Goal: Task Accomplishment & Management: Manage account settings

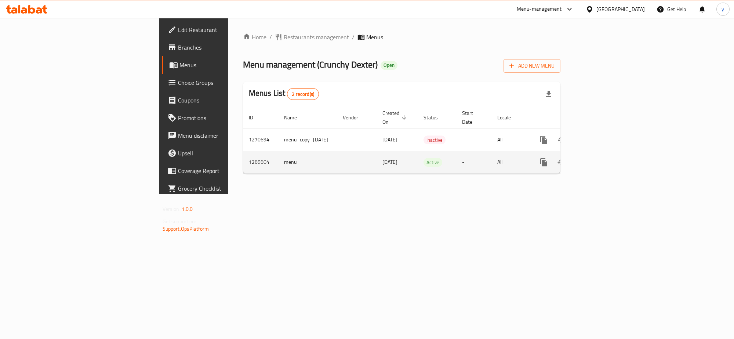
click at [612, 155] on td "enhanced table" at bounding box center [570, 162] width 82 height 22
click at [601, 158] on icon "enhanced table" at bounding box center [596, 162] width 9 height 9
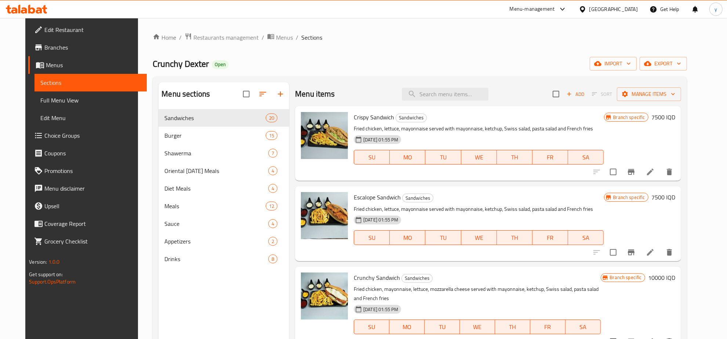
click at [463, 73] on div "Home / Restaurants management / Menus / Sections Crunchy Dexter Open import exp…" at bounding box center [420, 230] width 534 height 394
click at [454, 95] on input "search" at bounding box center [445, 94] width 87 height 13
paste input "Mirinda Orange"
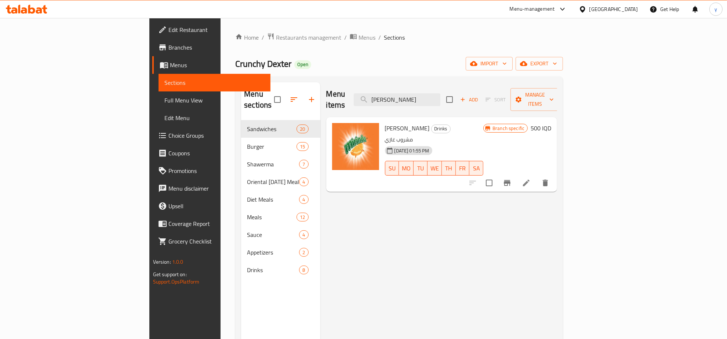
type input "Mirinda Orange"
click at [537, 176] on li at bounding box center [526, 182] width 21 height 13
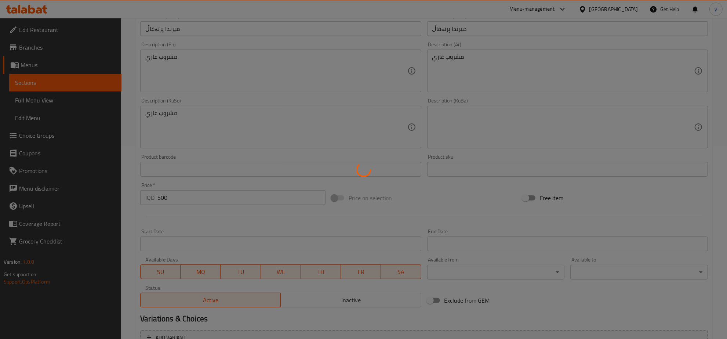
scroll to position [192, 0]
click at [298, 112] on div at bounding box center [363, 169] width 727 height 339
click at [290, 76] on div at bounding box center [363, 169] width 727 height 339
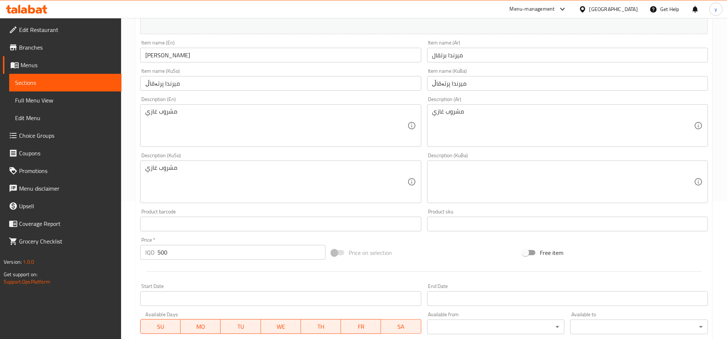
scroll to position [116, 0]
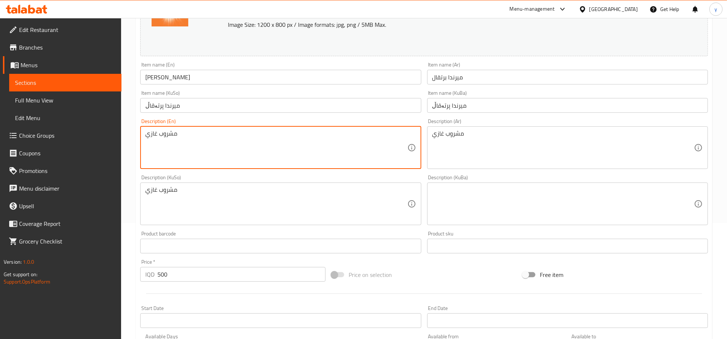
click at [265, 151] on textarea "مشروب غازي" at bounding box center [276, 147] width 262 height 35
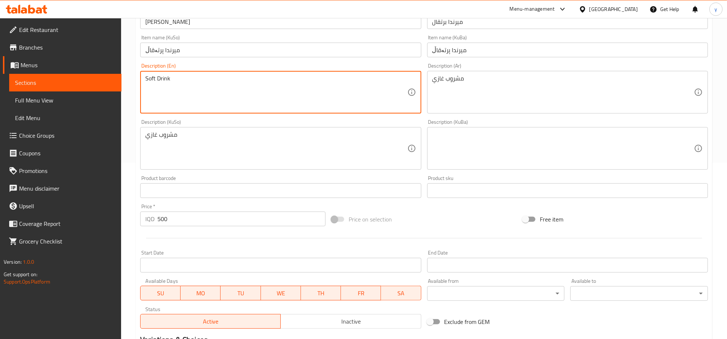
scroll to position [269, 0]
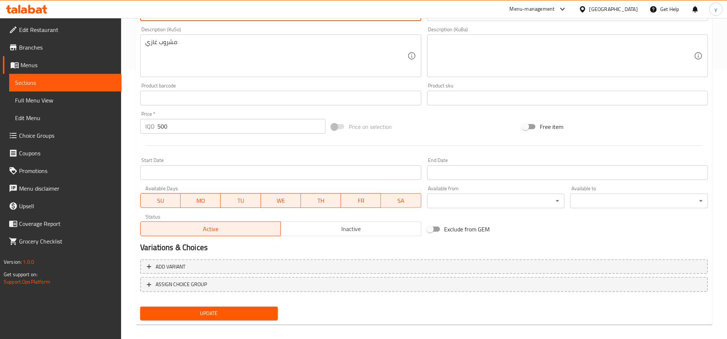
type textarea "Soft Drink"
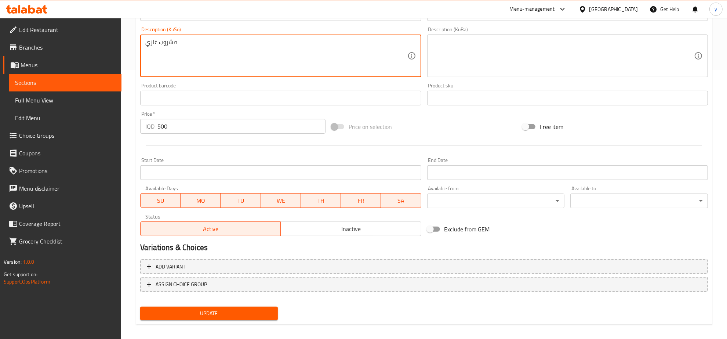
click at [191, 39] on textarea "مشروب غازي" at bounding box center [276, 56] width 262 height 35
type textarea "خواردنەوەی گازی"
click at [225, 317] on button "Update" at bounding box center [209, 314] width 138 height 14
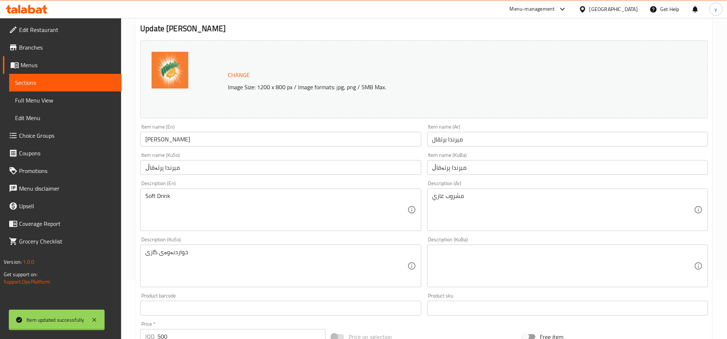
scroll to position [0, 0]
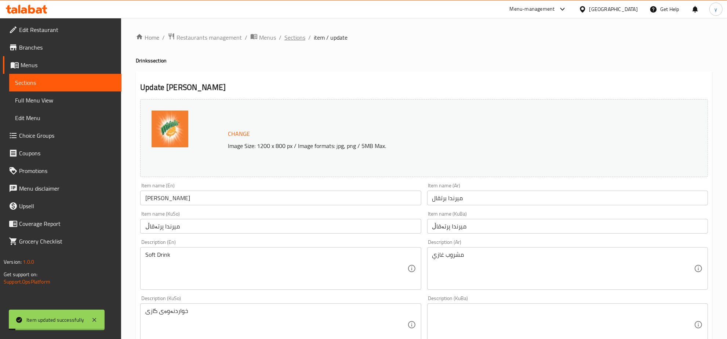
click at [284, 41] on span "Sections" at bounding box center [294, 37] width 21 height 9
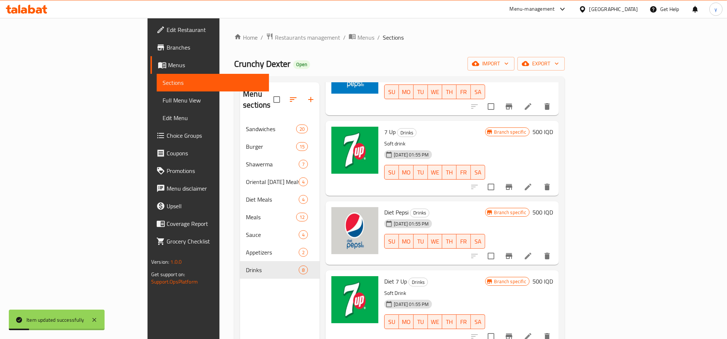
scroll to position [276, 0]
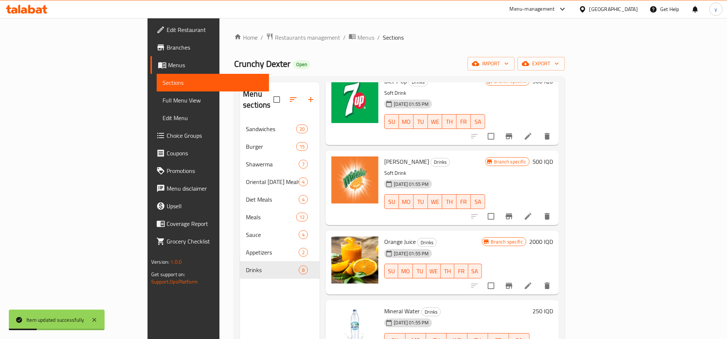
click at [384, 156] on span "Mirinda Orange" at bounding box center [406, 161] width 45 height 11
copy h6 "Mirinda Orange"
click at [163, 97] on span "Full Menu View" at bounding box center [213, 100] width 101 height 9
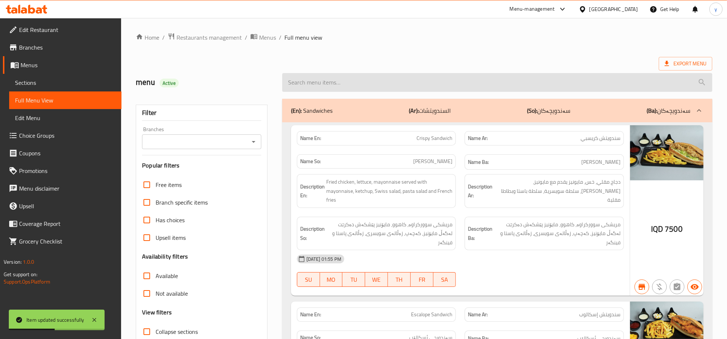
click at [390, 86] on input "search" at bounding box center [497, 82] width 430 height 19
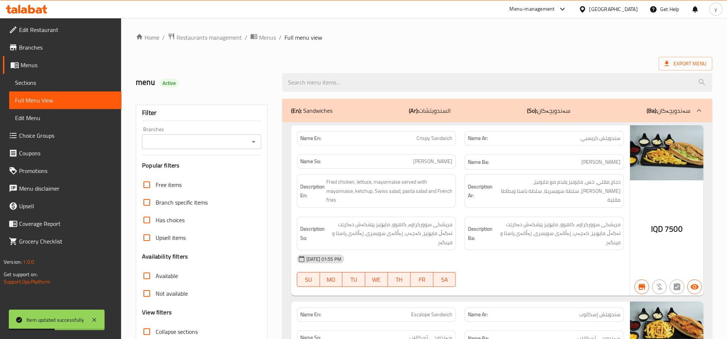
paste input "[PERSON_NAME]"
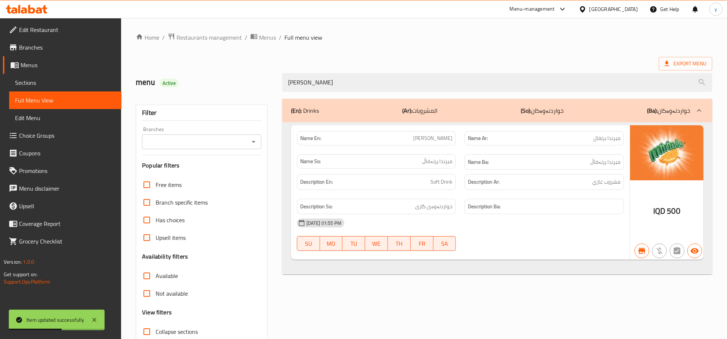
click at [258, 145] on icon "Open" at bounding box center [253, 141] width 9 height 9
type input "[PERSON_NAME]"
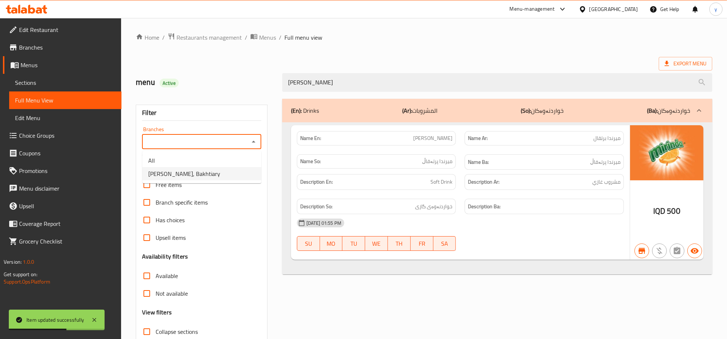
click at [231, 168] on li "Crunchy Dexter, Bakhtiary" at bounding box center [201, 173] width 119 height 13
type input "Crunchy Dexter, Bakhtiary"
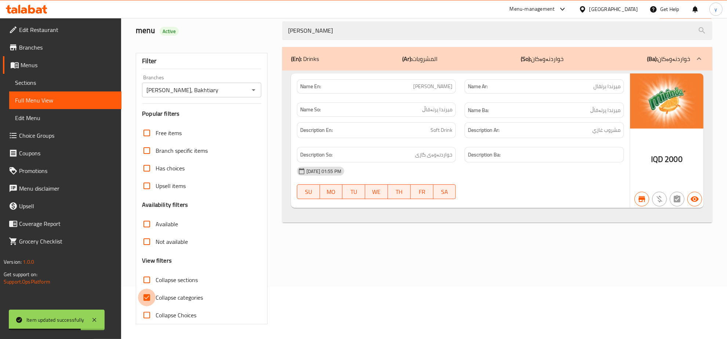
click at [151, 299] on input "Collapse categories" at bounding box center [147, 298] width 18 height 18
checkbox input "false"
click at [91, 321] on icon at bounding box center [94, 319] width 9 height 9
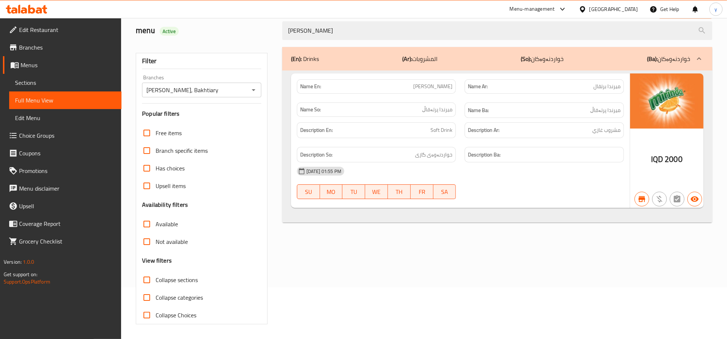
click at [103, 76] on link "Sections" at bounding box center [65, 83] width 112 height 18
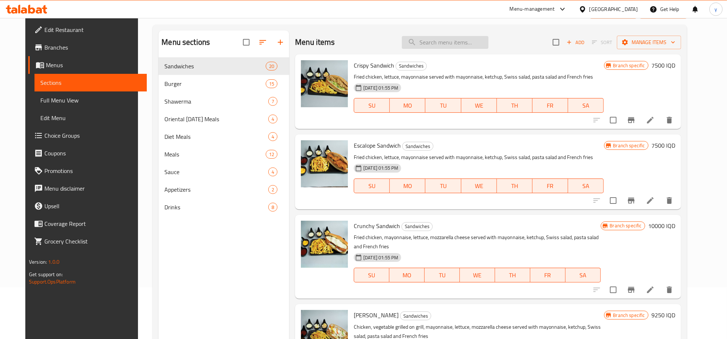
paste input "Mineral Water"
click at [454, 48] on input "Mineral Water" at bounding box center [445, 42] width 87 height 13
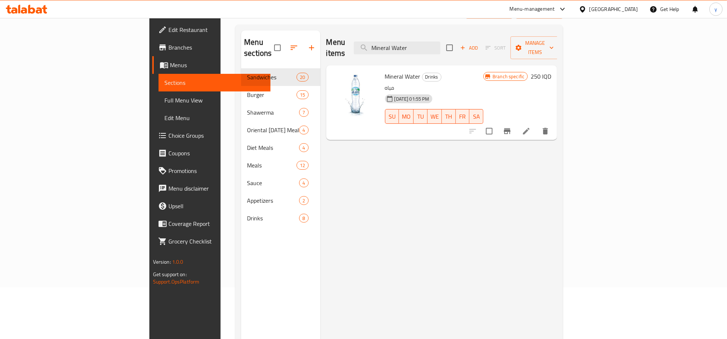
type input "Mineral Water"
click at [530, 128] on icon at bounding box center [526, 131] width 7 height 7
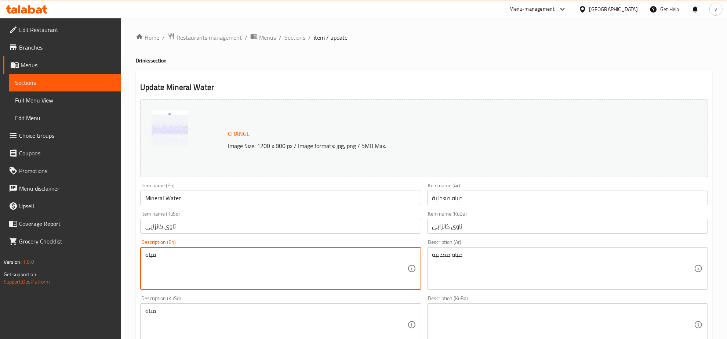
click at [260, 251] on textarea "مياه" at bounding box center [276, 268] width 262 height 35
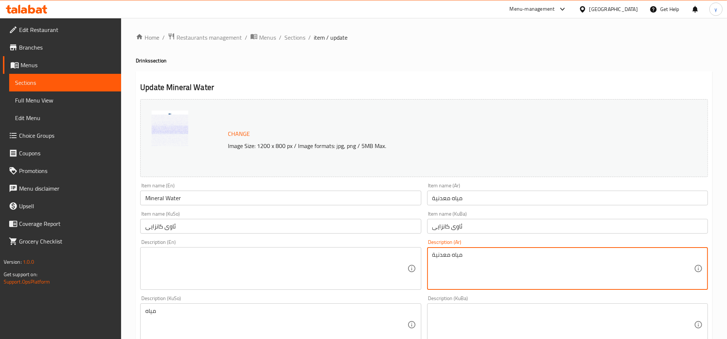
click at [474, 258] on textarea "مياه معدنية" at bounding box center [563, 268] width 262 height 35
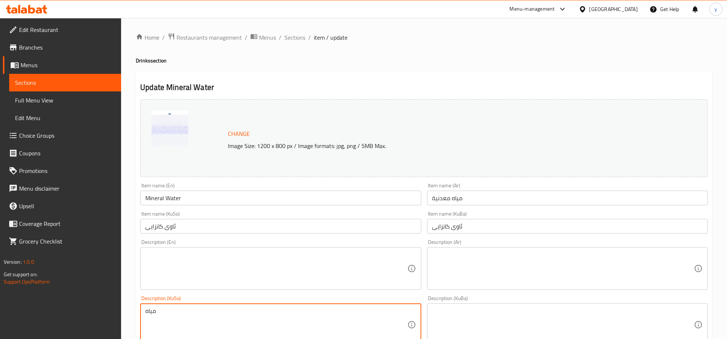
click at [337, 317] on textarea "مياه" at bounding box center [276, 324] width 262 height 35
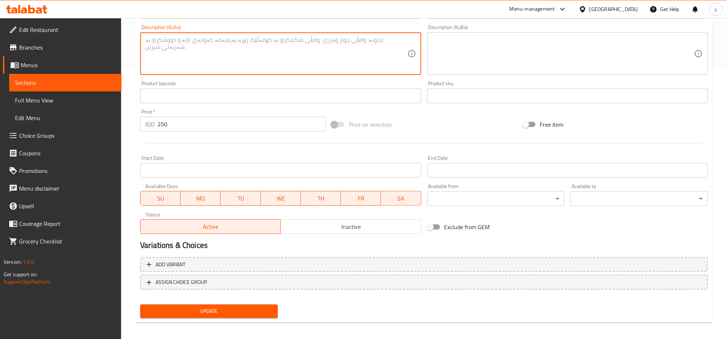
scroll to position [274, 0]
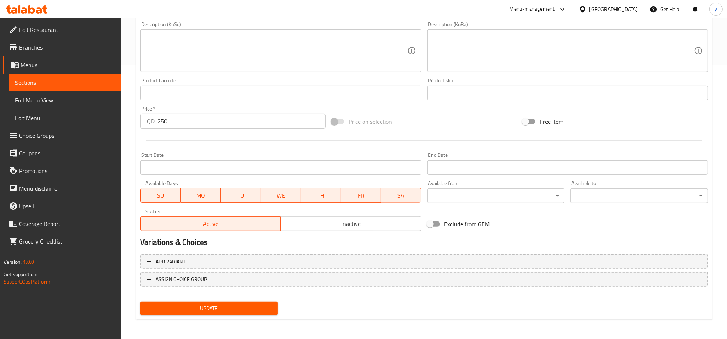
click at [256, 318] on div "Update Mineral Water Change Image Size: 1200 x 800 px / Image formats: jpg, png…" at bounding box center [424, 58] width 577 height 522
click at [255, 312] on button "Update" at bounding box center [209, 308] width 138 height 14
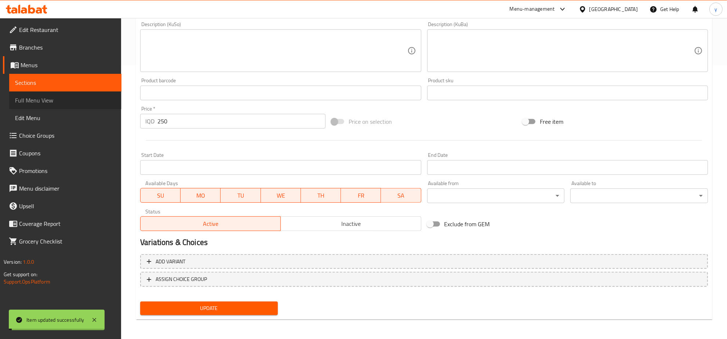
click at [96, 92] on link "Full Menu View" at bounding box center [65, 100] width 112 height 18
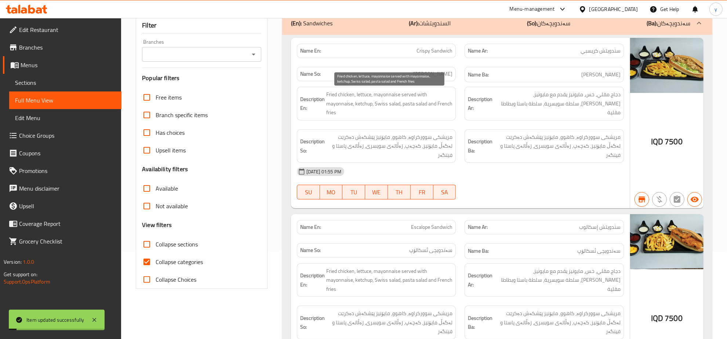
scroll to position [44, 0]
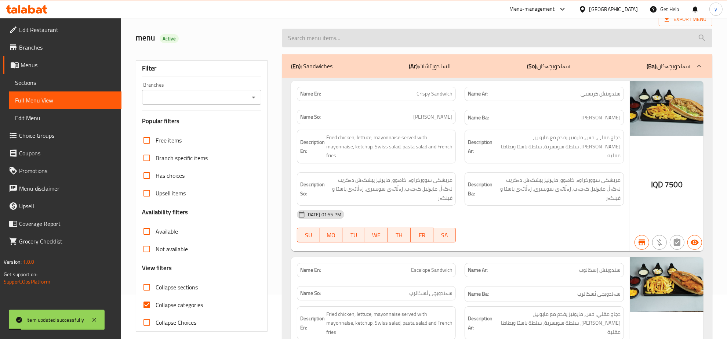
click at [364, 45] on input "search" at bounding box center [497, 38] width 430 height 19
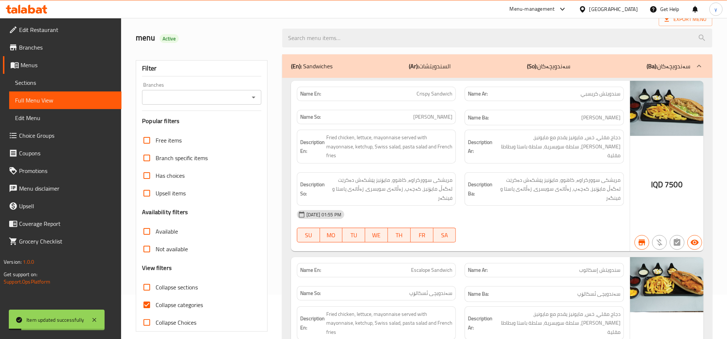
paste input "Mineral Water"
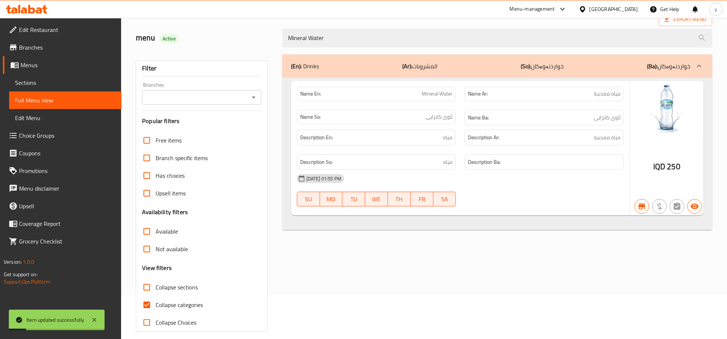
click at [249, 101] on icon "Open" at bounding box center [253, 97] width 9 height 9
type input "Mineral Water"
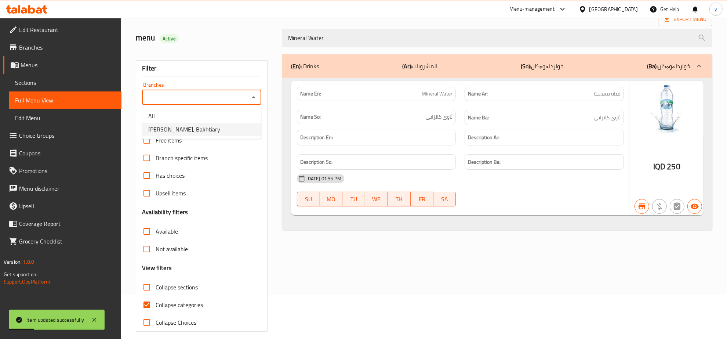
click at [222, 131] on li "Crunchy Dexter, Bakhtiary" at bounding box center [201, 129] width 119 height 13
type input "Crunchy Dexter, Bakhtiary"
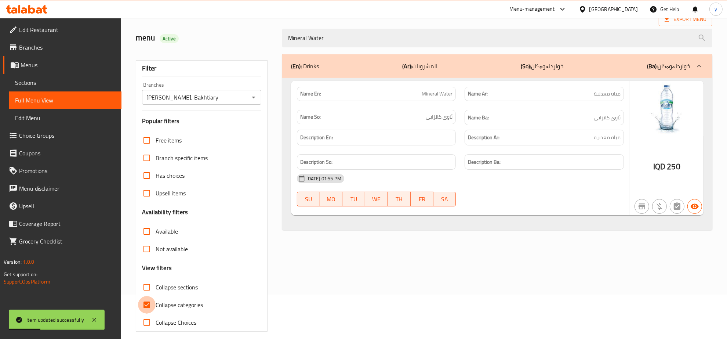
click at [148, 298] on input "Collapse categories" at bounding box center [147, 305] width 18 height 18
checkbox input "false"
click at [99, 320] on div "Item updated successfully" at bounding box center [57, 319] width 96 height 21
click at [97, 320] on icon at bounding box center [94, 319] width 9 height 9
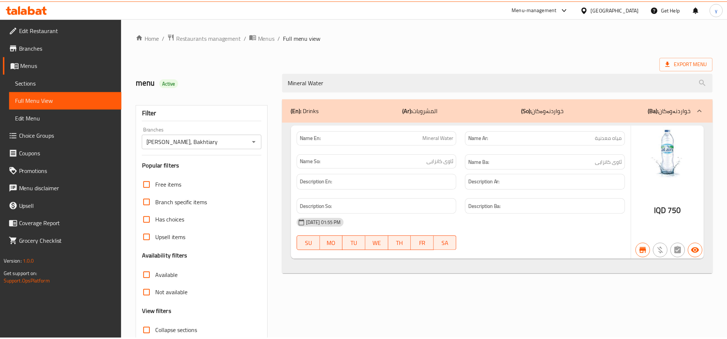
scroll to position [52, 0]
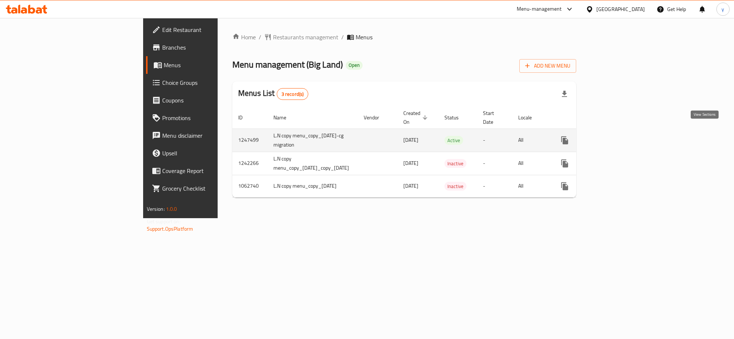
click at [622, 136] on icon "enhanced table" at bounding box center [617, 140] width 9 height 9
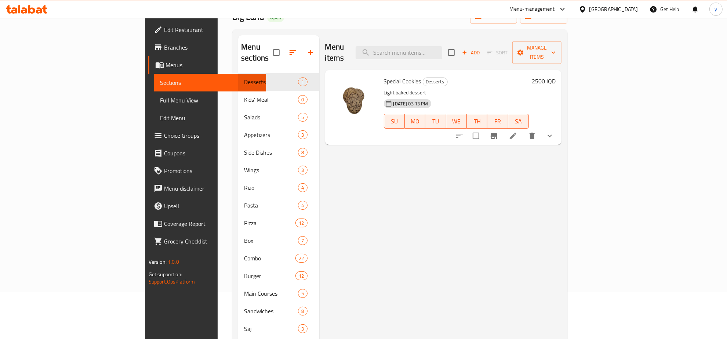
scroll to position [26, 0]
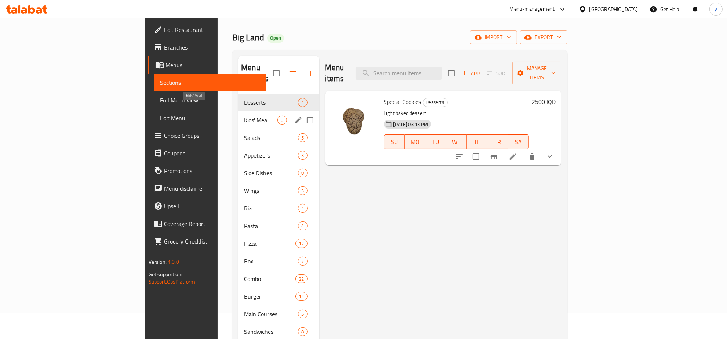
click at [244, 116] on span "Kids' Meal" at bounding box center [260, 120] width 33 height 9
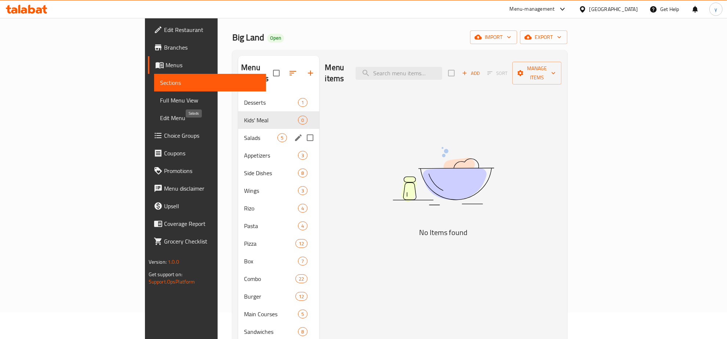
click at [244, 133] on span "Salads" at bounding box center [260, 137] width 33 height 9
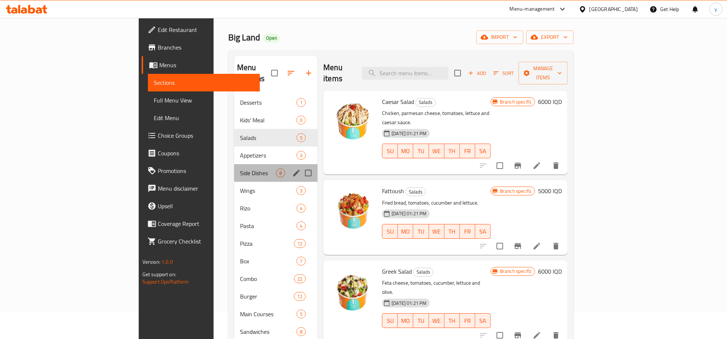
click at [234, 164] on div "Side Dishes 8" at bounding box center [275, 173] width 83 height 18
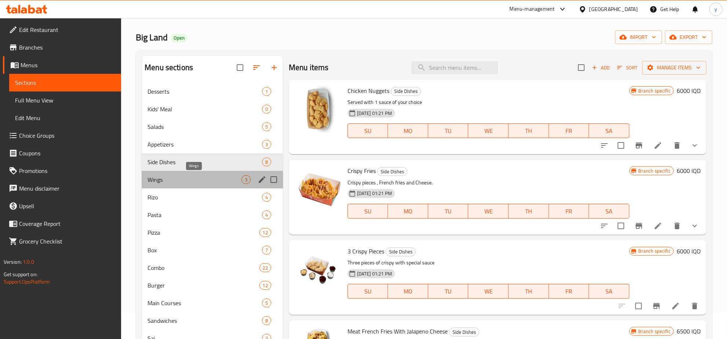
click at [194, 181] on span "Wings" at bounding box center [195, 179] width 94 height 9
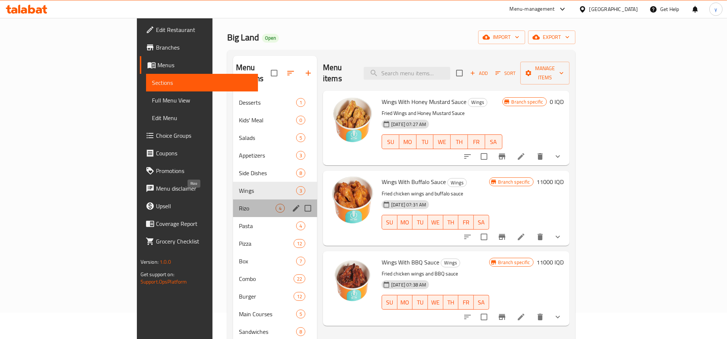
click at [239, 204] on span "Rizo" at bounding box center [257, 208] width 37 height 9
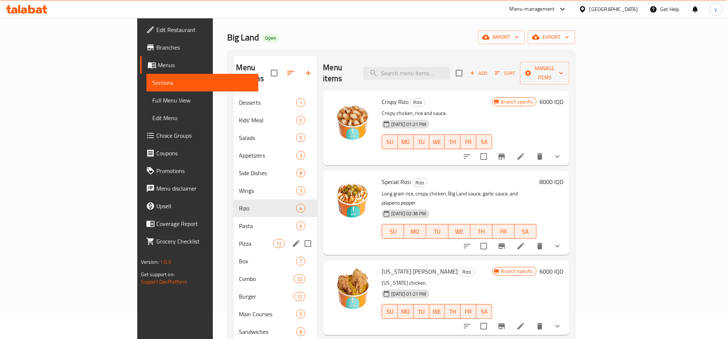
click at [233, 221] on div "Pasta 4" at bounding box center [275, 226] width 84 height 18
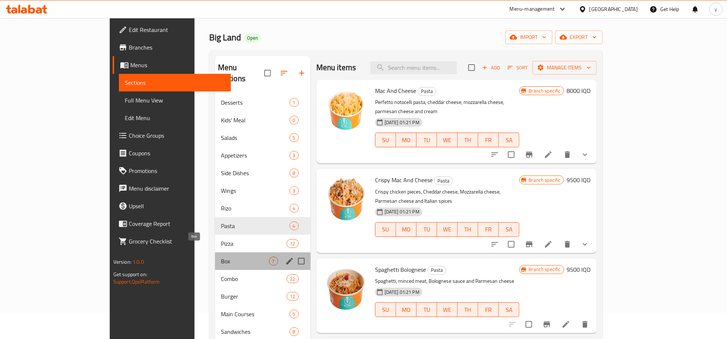
click at [221, 257] on span "Box" at bounding box center [245, 261] width 48 height 9
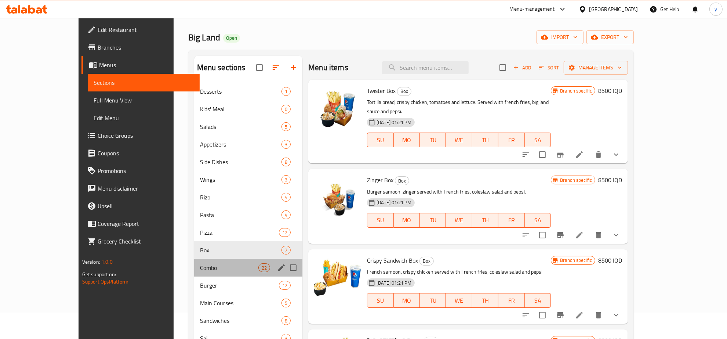
click at [194, 274] on div "Combo 22" at bounding box center [248, 268] width 109 height 18
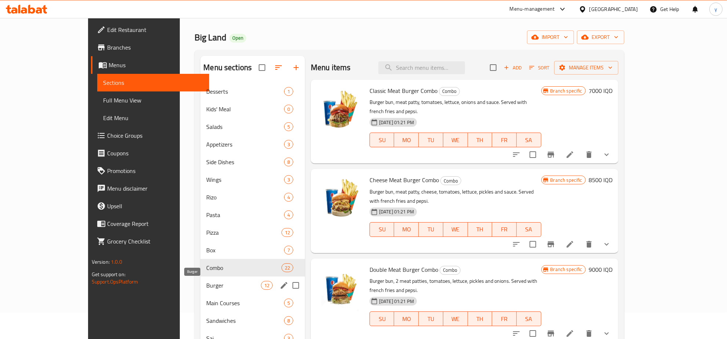
click at [200, 290] on div "Burger 12" at bounding box center [252, 285] width 105 height 18
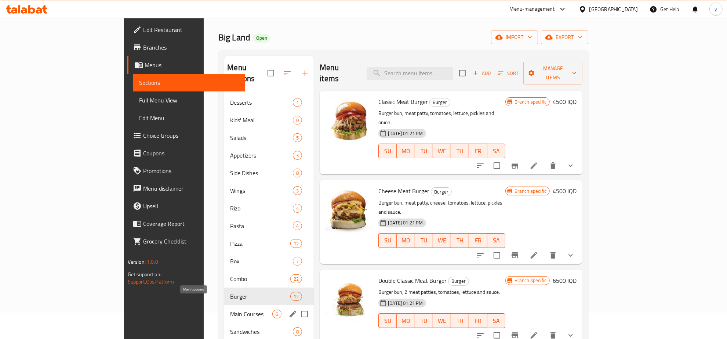
click at [230, 309] on span "Main Courses" at bounding box center [251, 313] width 42 height 9
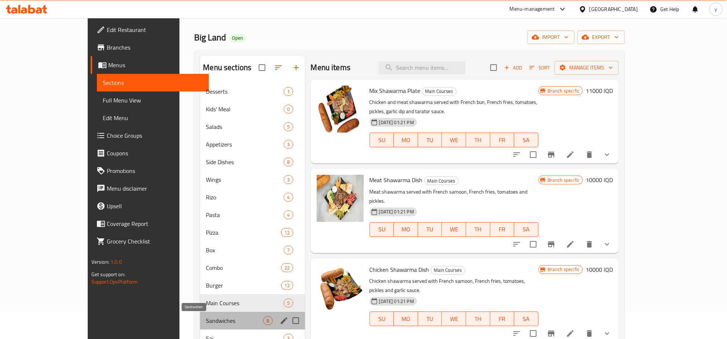
click at [206, 318] on span "Sandwiches" at bounding box center [234, 320] width 57 height 9
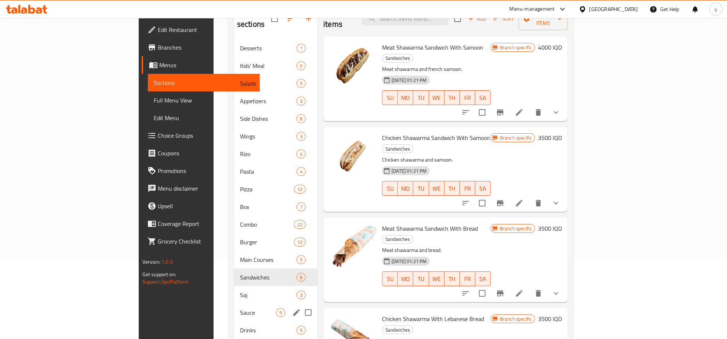
scroll to position [103, 0]
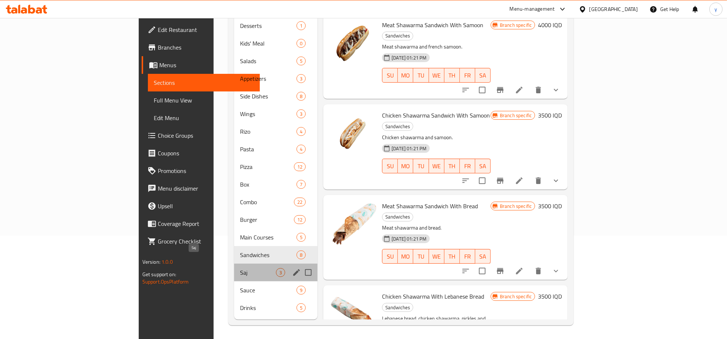
click at [240, 268] on span "Saj" at bounding box center [258, 272] width 36 height 9
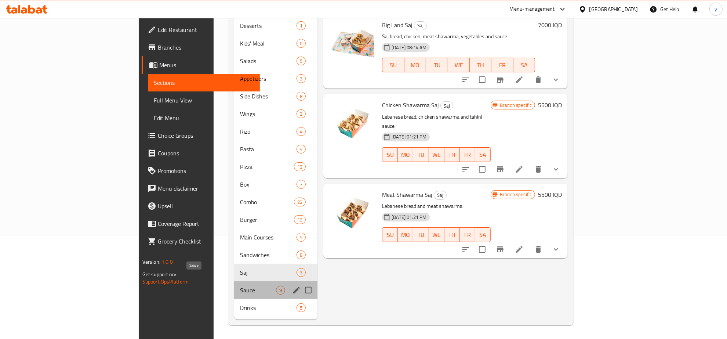
click at [240, 286] on span "Sauce" at bounding box center [258, 290] width 36 height 9
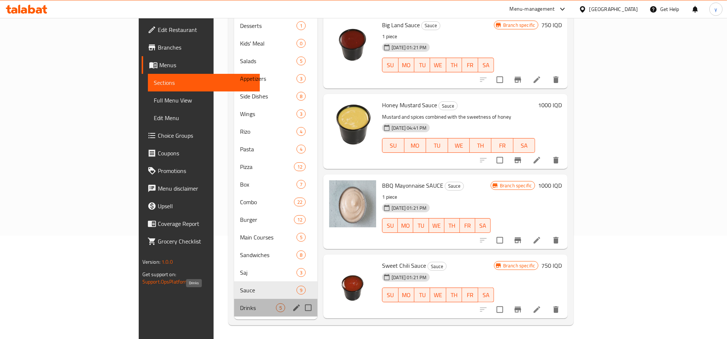
click at [240, 303] on span "Drinks" at bounding box center [258, 307] width 36 height 9
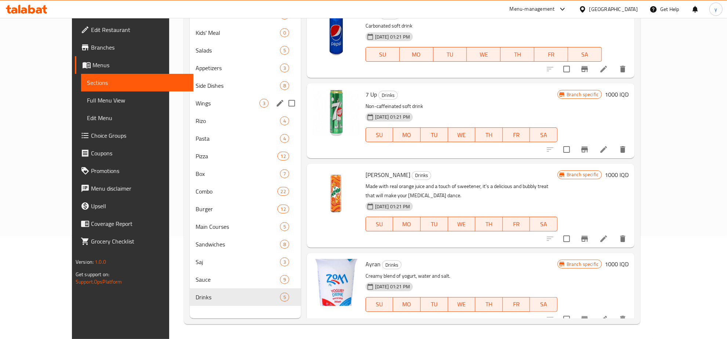
scroll to position [26, 0]
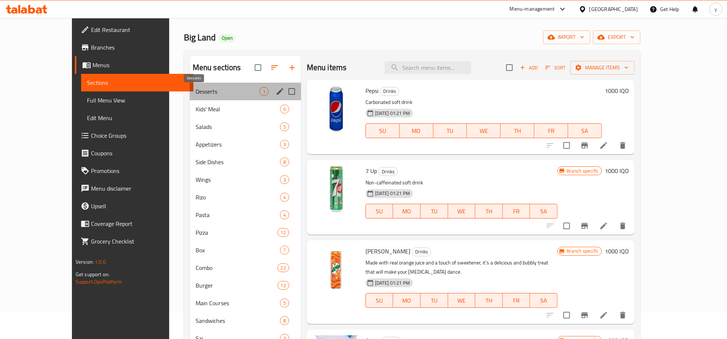
click at [196, 91] on span "Desserts" at bounding box center [228, 91] width 64 height 9
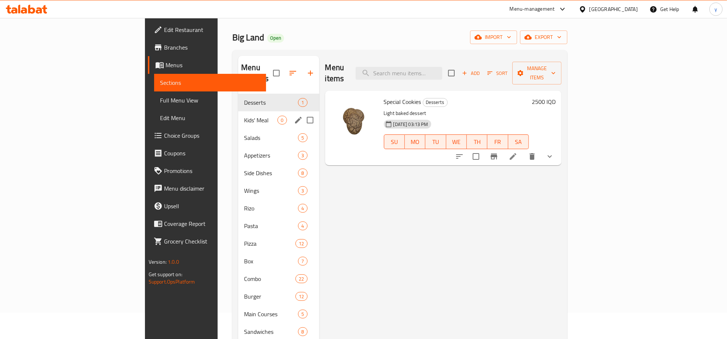
click at [238, 111] on div "Kids' Meal 0" at bounding box center [278, 120] width 81 height 18
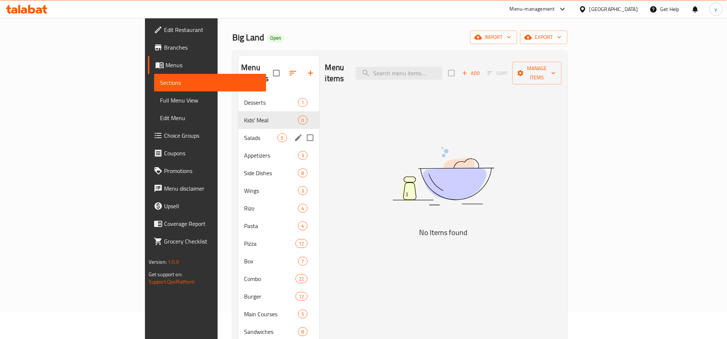
click at [238, 131] on div "Salads 5" at bounding box center [278, 138] width 81 height 18
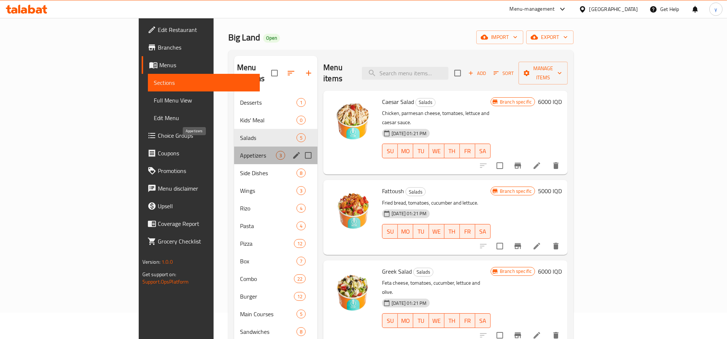
click at [240, 151] on span "Appetizers" at bounding box center [258, 155] width 36 height 9
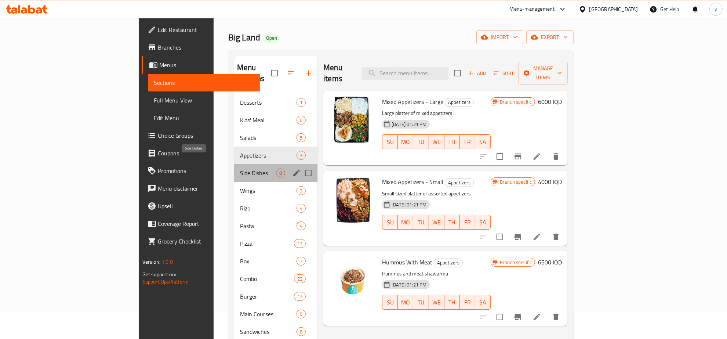
click at [240, 168] on span "Side Dishes" at bounding box center [258, 172] width 36 height 9
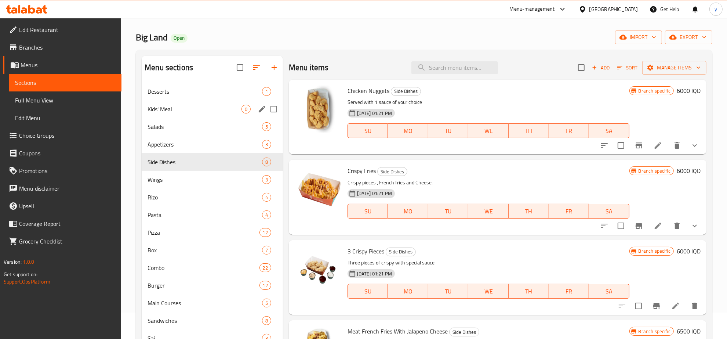
click at [190, 104] on div "Kids' Meal 0" at bounding box center [212, 109] width 141 height 18
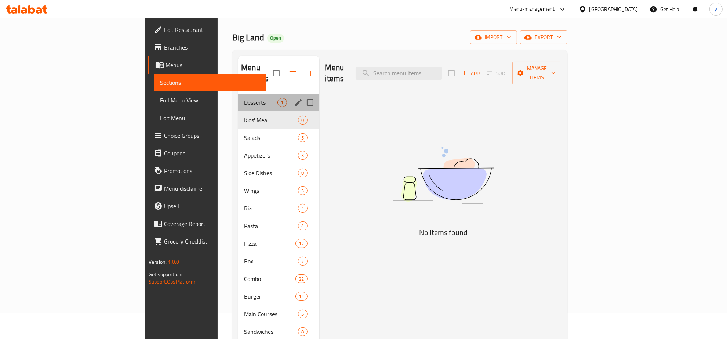
click at [238, 94] on div "Desserts 1" at bounding box center [278, 103] width 81 height 18
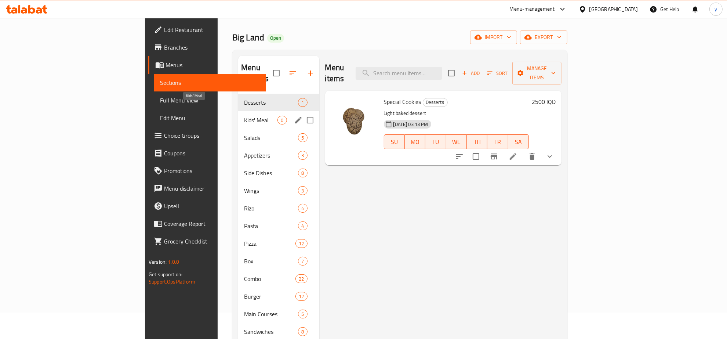
click at [244, 116] on span "Kids' Meal" at bounding box center [260, 120] width 33 height 9
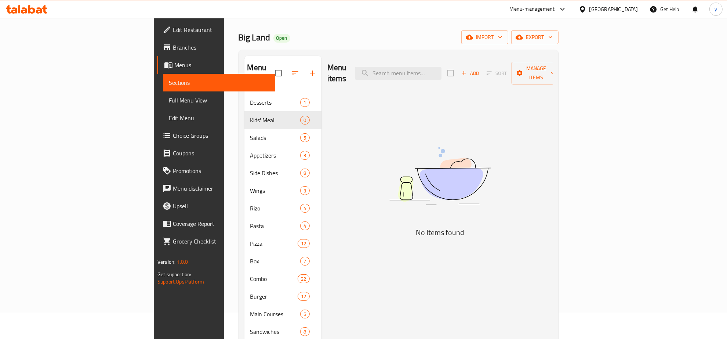
click at [173, 131] on span "Choice Groups" at bounding box center [221, 135] width 97 height 9
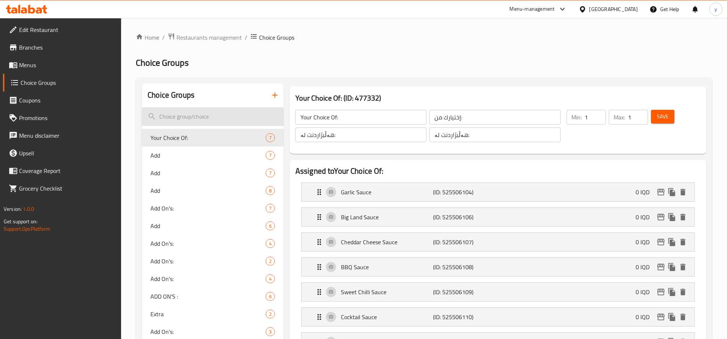
click at [197, 115] on input "search" at bounding box center [213, 116] width 142 height 19
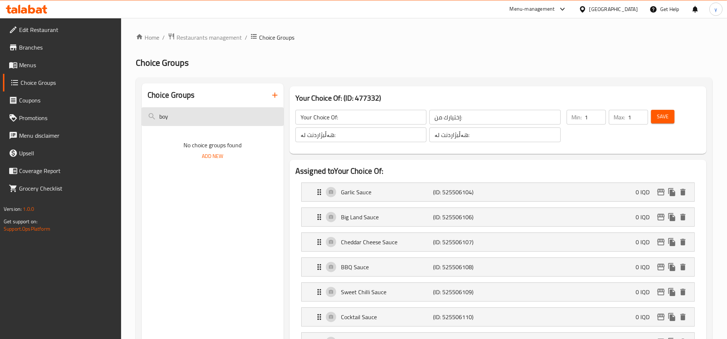
drag, startPoint x: 189, startPoint y: 111, endPoint x: 157, endPoint y: 116, distance: 32.8
click at [157, 116] on input "boy" at bounding box center [213, 116] width 142 height 19
type input "g"
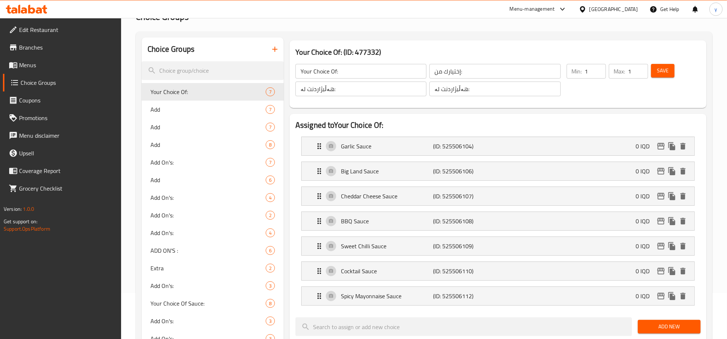
scroll to position [76, 0]
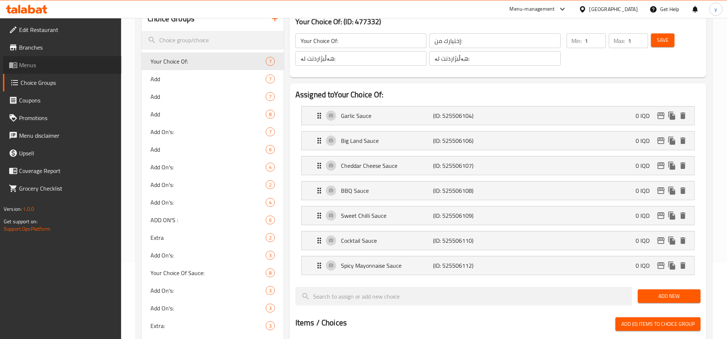
click at [51, 65] on span "Menus" at bounding box center [67, 65] width 97 height 9
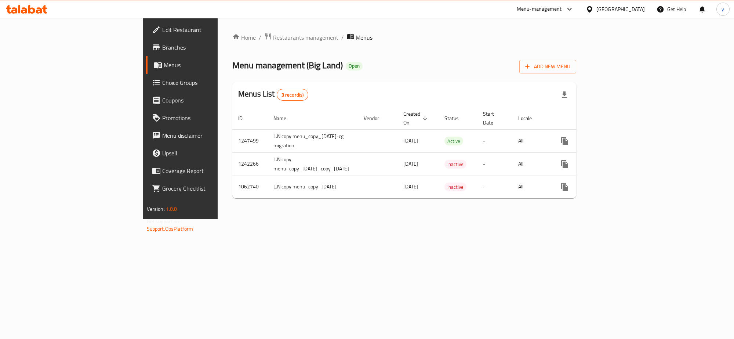
click at [162, 81] on span "Choice Groups" at bounding box center [211, 82] width 98 height 9
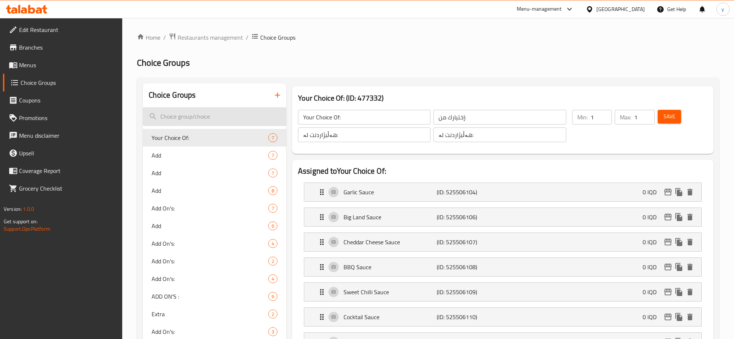
click at [230, 113] on input "search" at bounding box center [215, 116] width 144 height 19
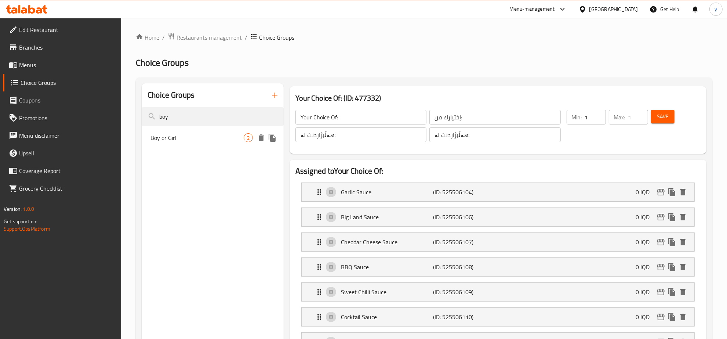
type input "boy"
click at [211, 137] on span "Boy or Girl" at bounding box center [196, 137] width 93 height 9
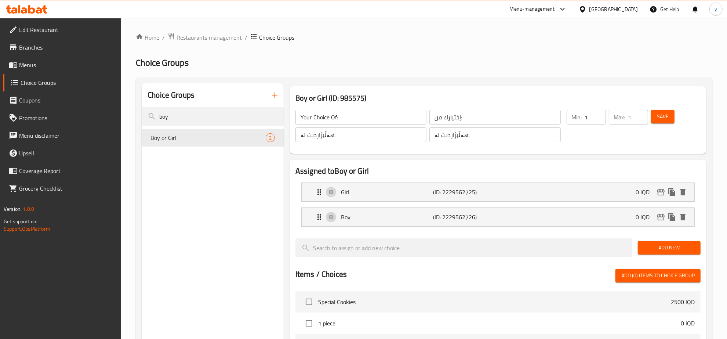
type input "Boy or Girl"
type input "ولد أو فتاة"
type input "کوڕ یان کچ"
type input "0"
click at [373, 136] on input "کوڕ یان کچ" at bounding box center [360, 134] width 131 height 15
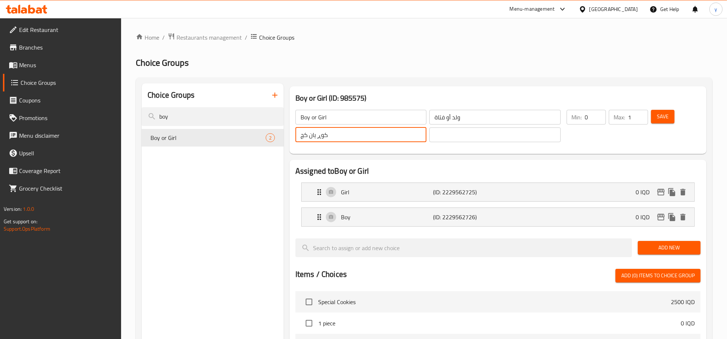
click at [373, 136] on input "کوڕ یان کچ" at bounding box center [360, 134] width 131 height 15
click at [380, 115] on input "Boy or Girl" at bounding box center [360, 117] width 131 height 15
type input "Boy or Girl:"
click at [472, 113] on input "ولد أو فتاة" at bounding box center [494, 117] width 131 height 15
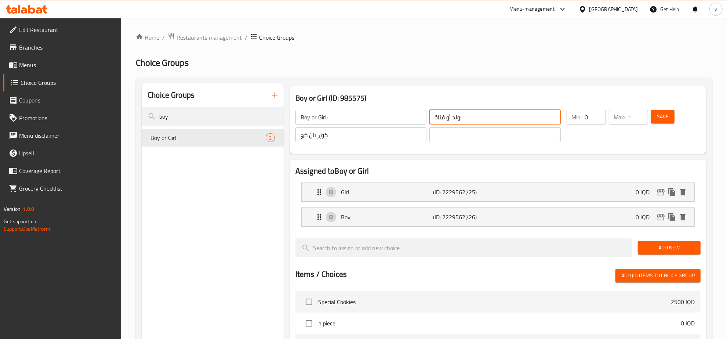
type input "ولد أو فتاة:"
click at [393, 137] on input "کوڕ یان کچ" at bounding box center [360, 134] width 131 height 15
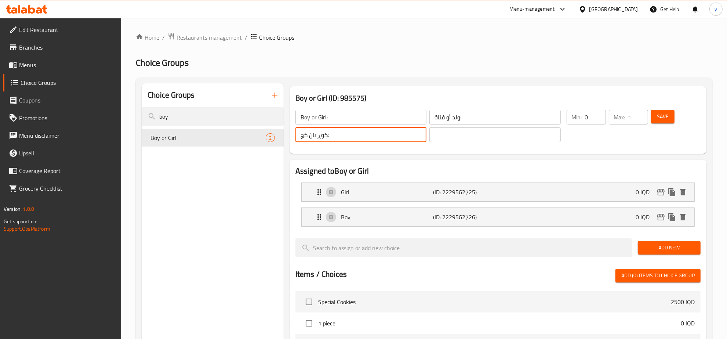
type input "کوڕ یان کچ:"
click at [432, 136] on input "text" at bounding box center [494, 134] width 131 height 15
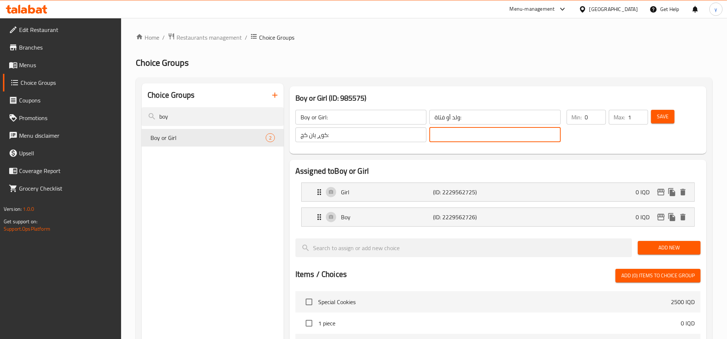
click at [393, 137] on input "کوڕ یان کچ:" at bounding box center [360, 134] width 131 height 15
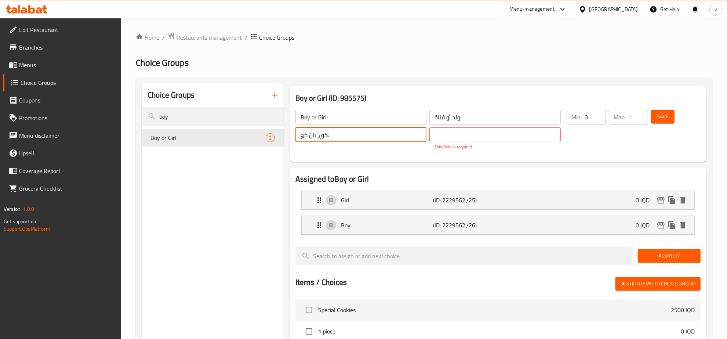
click at [393, 137] on input "کوڕ یان کچ:" at bounding box center [360, 134] width 131 height 15
click at [456, 144] on p "This field is required" at bounding box center [495, 147] width 121 height 7
click at [492, 138] on input "text" at bounding box center [494, 134] width 131 height 15
paste input "کوڕ یان کچ:"
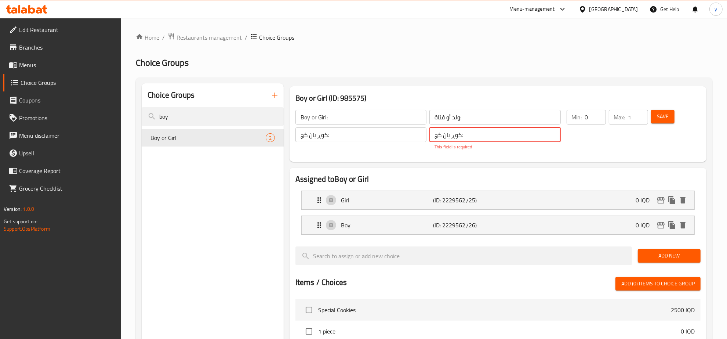
type input "کوڕ یان کچ:"
click at [663, 119] on span "Save" at bounding box center [663, 116] width 12 height 9
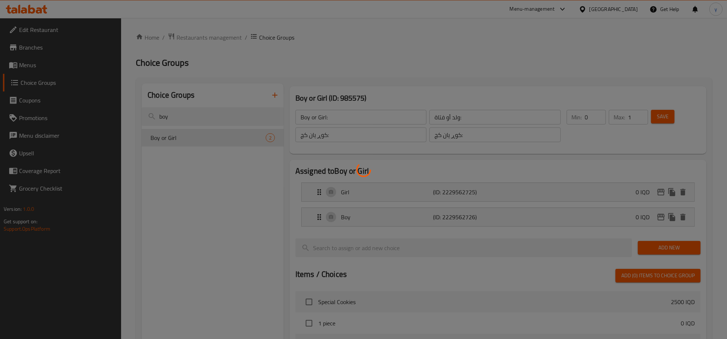
click at [557, 192] on div at bounding box center [363, 169] width 727 height 339
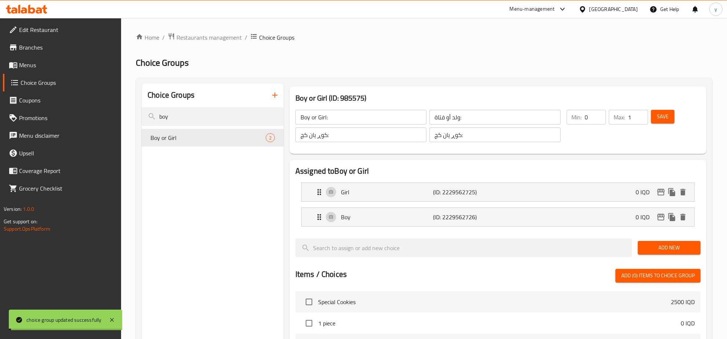
click at [557, 192] on div "Home / Restaurants management / Choice Groups Choice Groups Choice Groups boy B…" at bounding box center [424, 295] width 577 height 525
click at [555, 195] on div "Girl (ID: 2229562725) 0 IQD" at bounding box center [500, 192] width 371 height 18
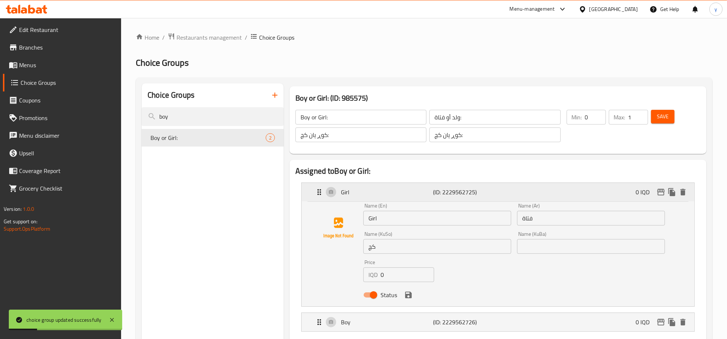
click at [435, 197] on div "Girl (ID: 2229562725) 0 IQD" at bounding box center [500, 192] width 371 height 18
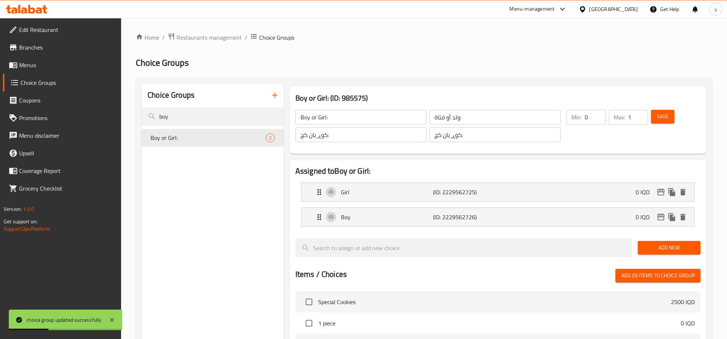
click at [452, 229] on li "Boy (ID: 2229562726) 0 IQD Name (En) Boy Name (En) Name (Ar) ولد Name (Ar) Name…" at bounding box center [497, 216] width 405 height 25
click at [423, 214] on p "Boy" at bounding box center [387, 217] width 92 height 9
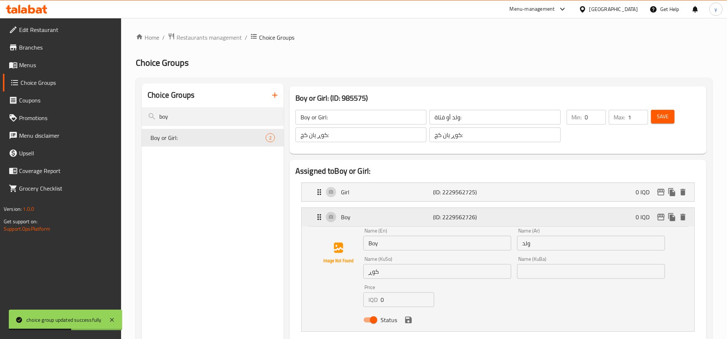
click at [435, 218] on p "(ID: 2229562726)" at bounding box center [464, 217] width 62 height 9
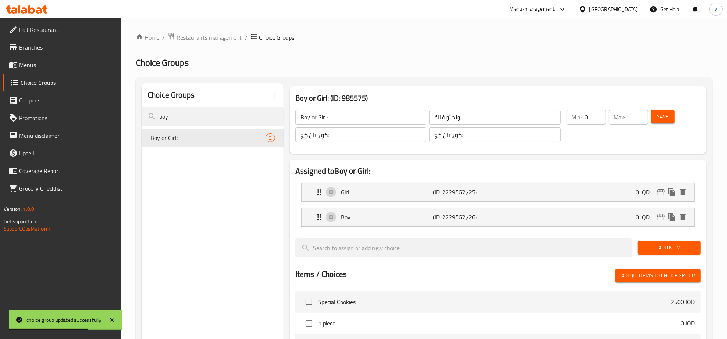
click at [458, 229] on li "Boy (ID: 2229562726) 0 IQD Name (En) Boy Name (En) Name (Ar) ولد Name (Ar) Name…" at bounding box center [497, 216] width 405 height 25
click at [463, 216] on p "(ID: 2229562726)" at bounding box center [464, 217] width 62 height 9
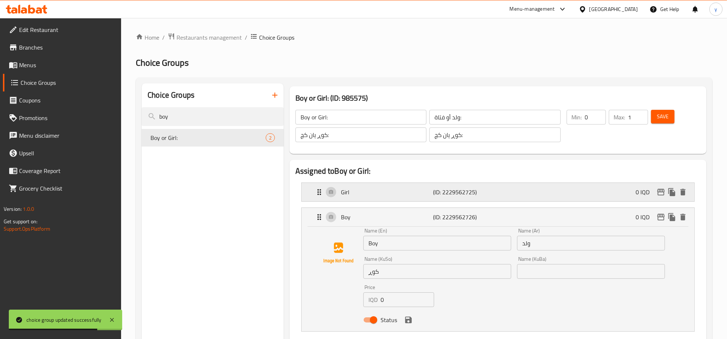
click at [471, 190] on p "(ID: 2229562725)" at bounding box center [464, 192] width 62 height 9
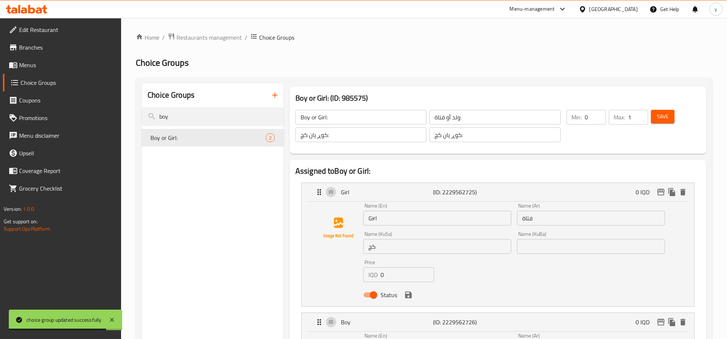
click at [119, 316] on div "choice group updated successfully" at bounding box center [65, 319] width 113 height 21
click at [111, 319] on icon at bounding box center [112, 320] width 4 height 4
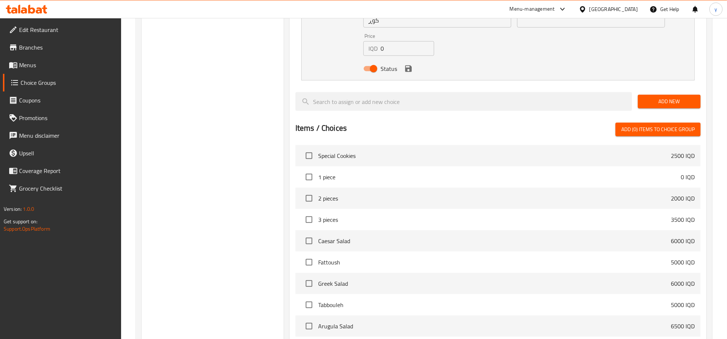
scroll to position [214, 0]
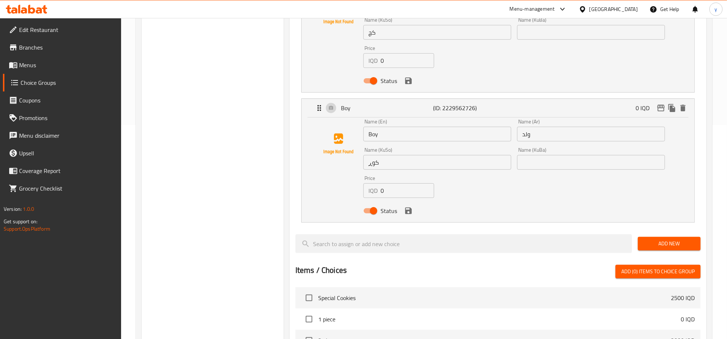
click at [61, 66] on span "Menus" at bounding box center [67, 65] width 97 height 9
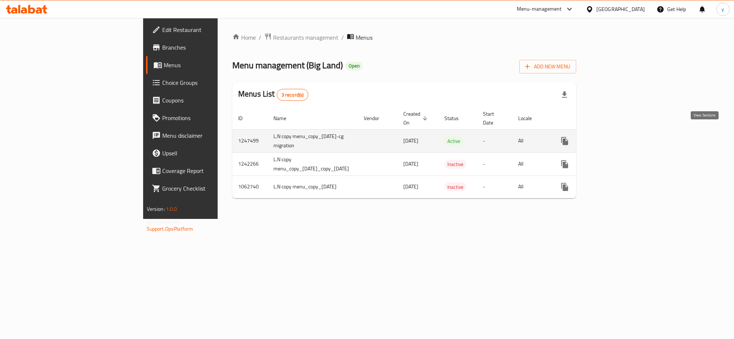
click at [627, 137] on link "enhanced table" at bounding box center [618, 141] width 18 height 18
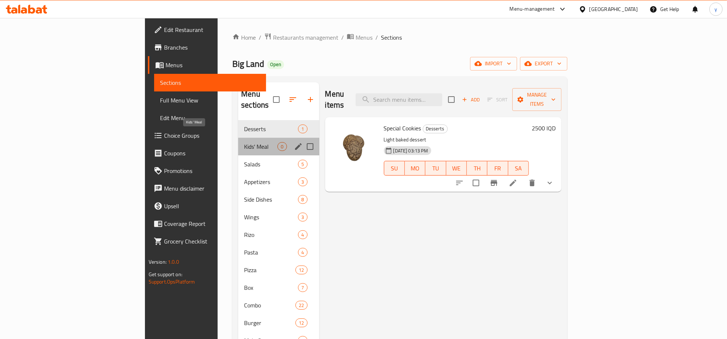
click at [244, 142] on span "Kids' Meal" at bounding box center [260, 146] width 33 height 9
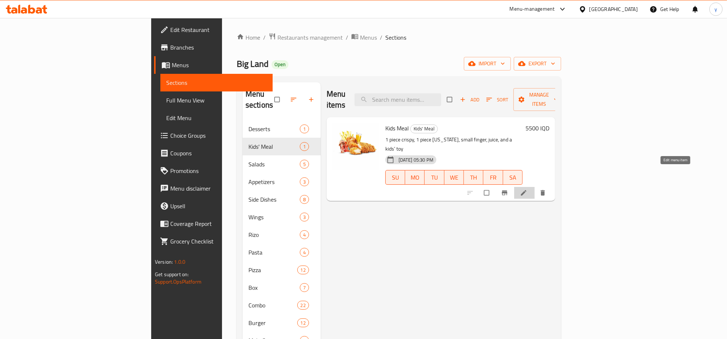
click at [527, 189] on icon at bounding box center [523, 192] width 7 height 7
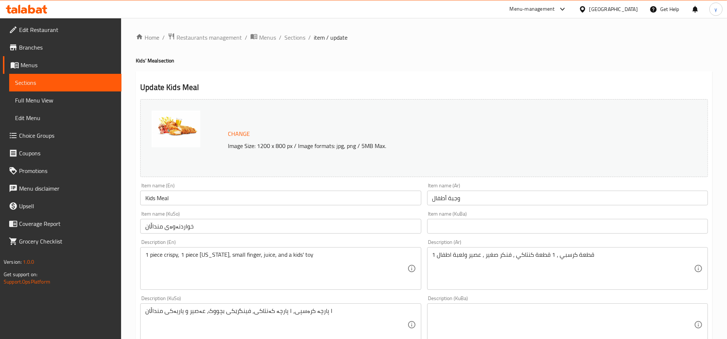
click at [303, 226] on input "خواردنەوەی منداڵان" at bounding box center [280, 226] width 281 height 15
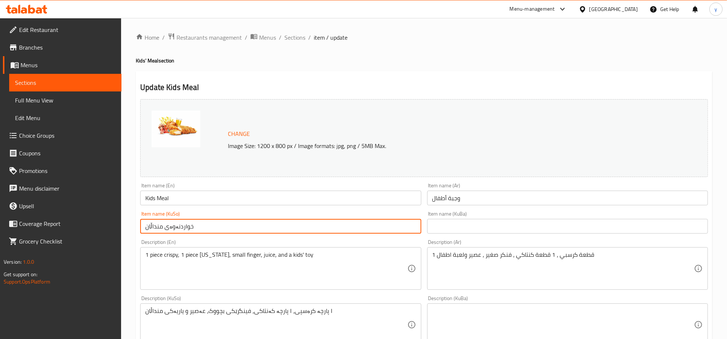
click at [303, 226] on input "خواردنەوەی منداڵان" at bounding box center [280, 226] width 281 height 15
click at [350, 232] on input "خواردنەوەی منداڵان" at bounding box center [280, 226] width 281 height 15
drag, startPoint x: 391, startPoint y: 232, endPoint x: 436, endPoint y: 232, distance: 45.2
click at [436, 232] on div "Change Image Size: 1200 x 800 px / Image formats: jpg, png / 5MB Max. Item name…" at bounding box center [424, 301] width 574 height 411
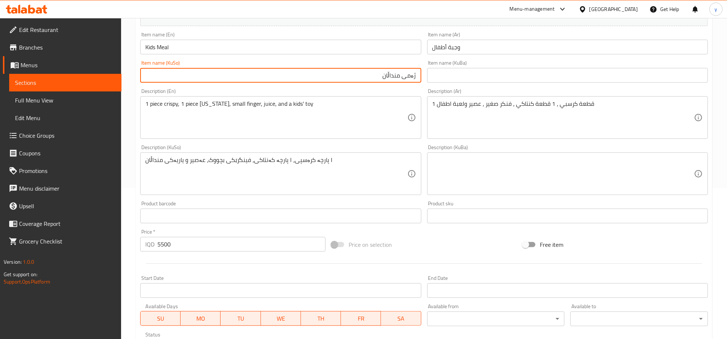
scroll to position [153, 0]
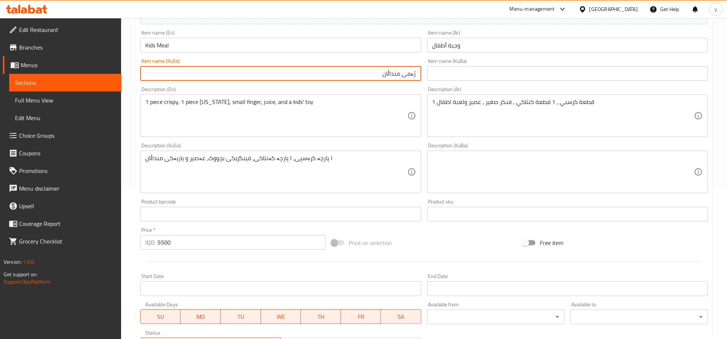
type input "ژەمی منداڵان"
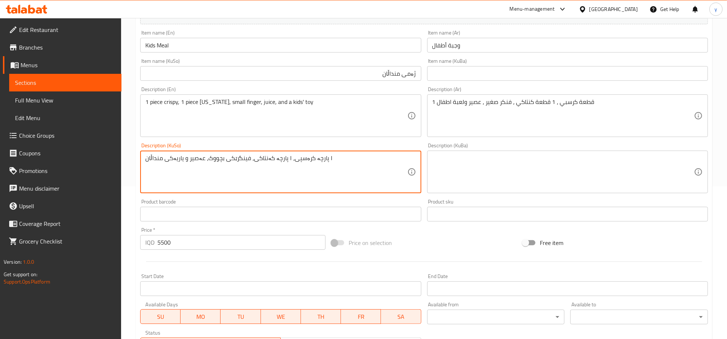
drag, startPoint x: 320, startPoint y: 159, endPoint x: 329, endPoint y: 159, distance: 8.5
click at [404, 156] on textarea "1 پارچە کرەسپی، ١ پارچە کەنتاکی، فینگرێکی بچووک، عەصیر و یاریەکی منداڵان" at bounding box center [276, 172] width 262 height 35
click at [369, 161] on textarea "1 پارچە کرەسپی، ١ پارچە کەنتاکی، فینگرێکی بچووک، عەصیر و یاریەکی منداڵان" at bounding box center [276, 172] width 262 height 35
click at [368, 158] on textarea "1 پارچە کرەسپی، ١ پارچە کەنتاکی، فینگرێکی بچووک، عەصیر و یاریەکی منداڵان" at bounding box center [276, 172] width 262 height 35
click at [345, 160] on textarea "1 پارچە کرەسپی، 1 پارچە کەنتاکی، فینگرێکی بچووک، عەصیر و یاریەکی منداڵان" at bounding box center [276, 172] width 262 height 35
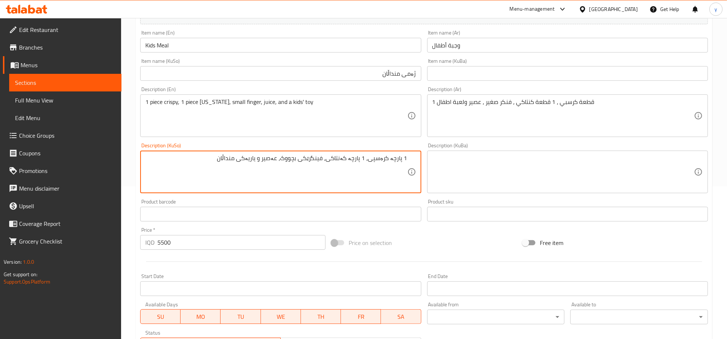
click at [345, 160] on textarea "1 پارچە کرەسپی، 1 پارچە کەنتاکی، فینگرێکی بچووک، عەصیر و یاریەکی منداڵان" at bounding box center [276, 172] width 262 height 35
click at [344, 157] on textarea "1 پارچە کرەسپی، 1 پارچە کەنتاکی، فینگرێکی بچووک، عەصیر و یاریەکی منداڵان" at bounding box center [276, 172] width 262 height 35
click at [346, 156] on textarea "1 پارچە کرەسپی، 1 پارچە کەنتاکی، فینگرێکی بچووک، عەصیر و یاریەکی منداڵان" at bounding box center [276, 172] width 262 height 35
click at [333, 159] on textarea "1 پارچە کرەسپی، 1 پارچە کنتاکی، فینگرێکی بچووک، عەصیر و یاریەکی منداڵان" at bounding box center [276, 172] width 262 height 35
click at [323, 159] on textarea "1 پارچە کرەسپی، 1 پارچە کنتاکی، فینگرێکی بچووک، عەصیر و یاریەکی منداڵان" at bounding box center [276, 172] width 262 height 35
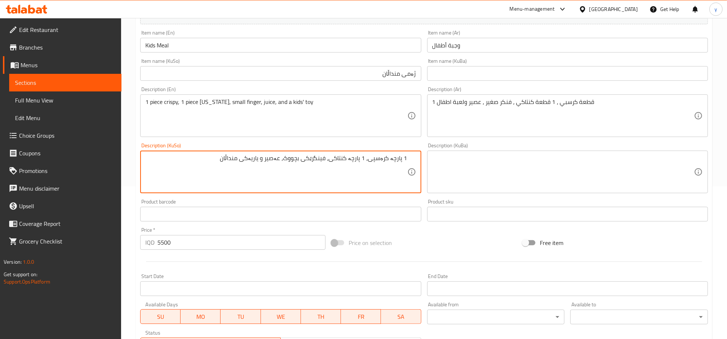
click at [323, 159] on textarea "1 پارچە کرەسپی، 1 پارچە کنتاکی، فینگرێکی بچووک، عەصیر و یاریەکی منداڵان" at bounding box center [276, 172] width 262 height 35
drag, startPoint x: 290, startPoint y: 157, endPoint x: 294, endPoint y: 161, distance: 4.9
click at [294, 161] on textarea "1 پارچە کرەسپی، 1 پارچە کنتاکی، فینگەری بچووک، عەصیر و یاریەکی منداڵان" at bounding box center [276, 172] width 262 height 35
click at [281, 159] on textarea "1 پارچە کرەسپی، 1 پارچە کنتاکی، فینگەری بچووک، عەصیر و یاریەکی منداڵان" at bounding box center [276, 172] width 262 height 35
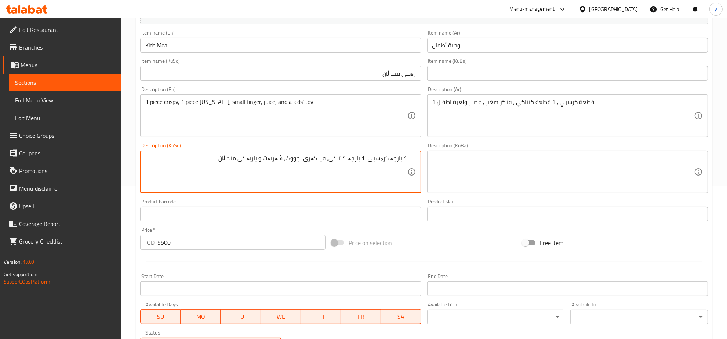
type textarea "1 پارچە کرەسپی، 1 پارچە کنتاکی، فینگەری بچووک، شەربەت و یاریەکی منداڵان"
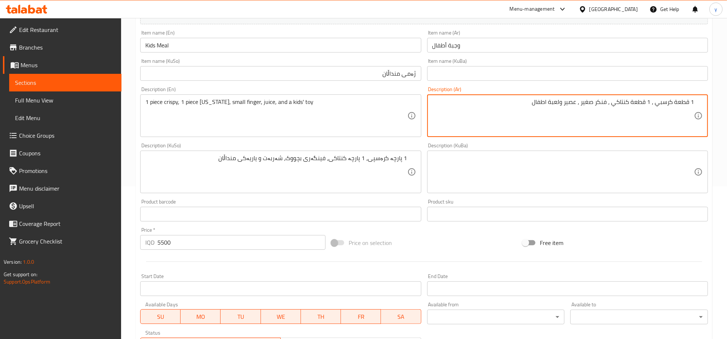
click at [652, 105] on textarea "1 قطعة كرسبي ، 1 قطعة كنتاكي ، فنكر صغير ، عصير ولعبة اطفال" at bounding box center [563, 115] width 262 height 35
click at [656, 105] on textarea "1 قطعة كرسبي ، 1 قطعة كنتاكي ، فنكر صغير ، عصير ولعبة اطفال" at bounding box center [563, 115] width 262 height 35
click at [613, 105] on textarea "1 قطعة كرسبي، 1 قطعة كنتاكي ، فنكر صغير ، عصير ولعبة اطفال" at bounding box center [563, 115] width 262 height 35
click at [604, 102] on textarea "1 قطعة كرسبي، 1 قطعة كنتاكي، فنكر صغير ، عصير ولعبة اطفال" at bounding box center [563, 115] width 262 height 35
click at [605, 101] on textarea "1 قطعة كرسبي، 1 قطعة كنتاكي، فنكر صغير ، عصير ولعبة اطفال" at bounding box center [563, 115] width 262 height 35
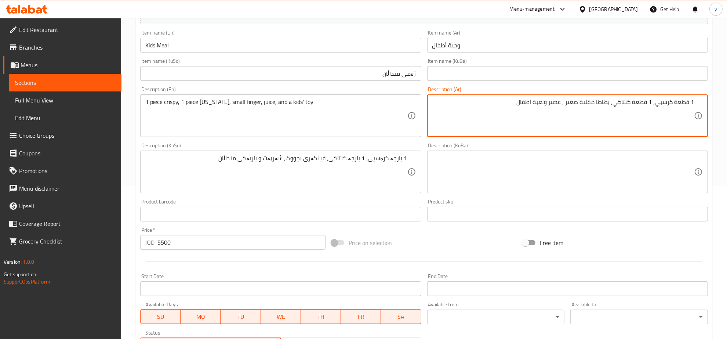
click at [566, 102] on textarea "1 قطعة كرسبي، 1 قطعة كنتاكي، بطاطا مقلية صغير ، عصير ولعبة اطفال" at bounding box center [563, 115] width 262 height 35
click at [562, 104] on textarea "1 قطعة كرسبي، 1 قطعة كنتاكي، بطاطا مقلية صغير ، عصير ولعبة اطفال" at bounding box center [563, 115] width 262 height 35
click at [566, 102] on textarea "1 قطعة كرسبي، 1 قطعة كنتاكي، بطاطا مقلية صغير ، عصير ولعبة اطفال" at bounding box center [563, 115] width 262 height 35
click at [515, 103] on textarea "1 قطعة كرسبي، 1 قطعة كنتاكي، بطاطا مقلية صغير، عصير ولعبة اطفال" at bounding box center [563, 115] width 262 height 35
click at [534, 101] on textarea "1 قطعة كرسبي، 1 قطعة كنتاكي، بطاطا مقلية صغير، عصير ولعبة اطفال" at bounding box center [563, 115] width 262 height 35
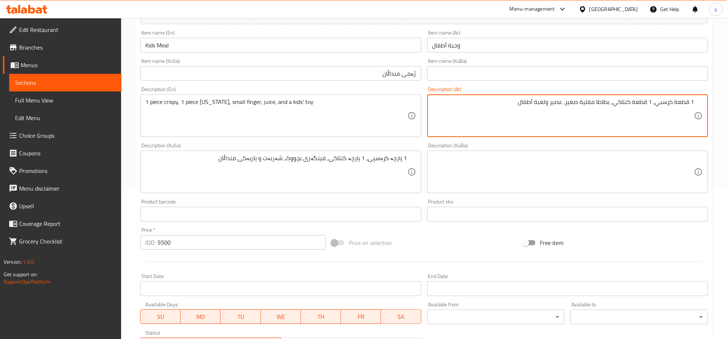
type textarea "1 قطعة كرسبي، 1 قطعة كنتاكي، بطاطا مقلية صغير، عصير ولعبة أطفال"
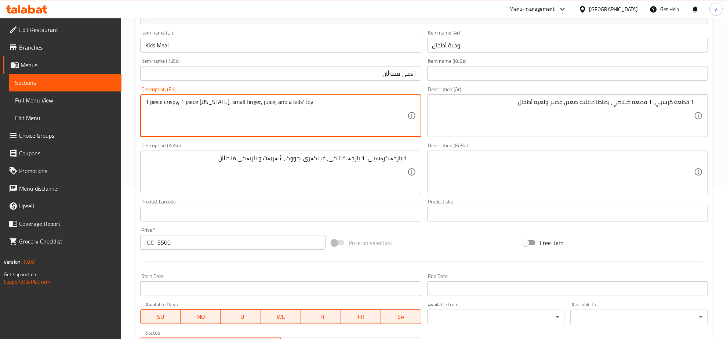
drag, startPoint x: 307, startPoint y: 100, endPoint x: 134, endPoint y: 100, distance: 172.9
click at [134, 100] on div "Home / Restaurants management / Menus / Sections / item / update Kids' Meal sec…" at bounding box center [424, 163] width 606 height 596
drag, startPoint x: 201, startPoint y: 103, endPoint x: 190, endPoint y: 115, distance: 15.9
click at [190, 115] on textarea "1 Crispy piece, 1 kentucky" at bounding box center [276, 115] width 262 height 35
click at [214, 103] on textarea "1 Crispy piece, 1 kentucky" at bounding box center [276, 115] width 262 height 35
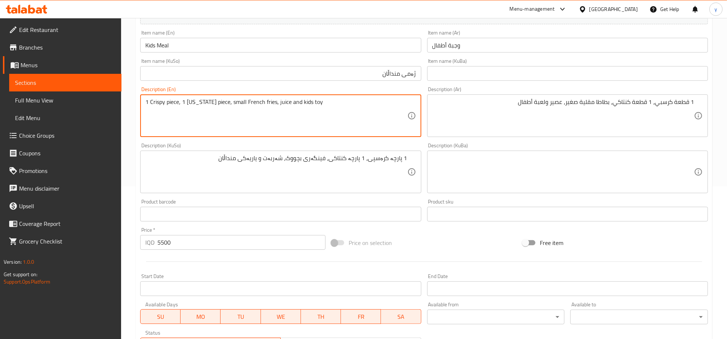
type textarea "1 Crispy piece, 1 kentucky piece, small French fries, juice and kids toy"
click at [169, 41] on input "Kids Meal" at bounding box center [280, 45] width 281 height 15
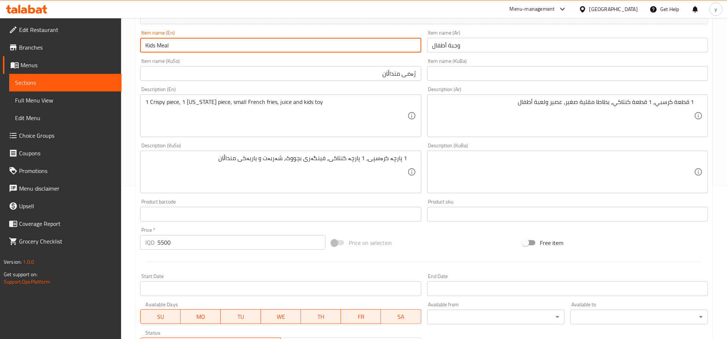
click at [169, 41] on input "Kids Meal" at bounding box center [280, 45] width 281 height 15
click at [384, 74] on input "ژەمی منداڵان" at bounding box center [280, 73] width 281 height 15
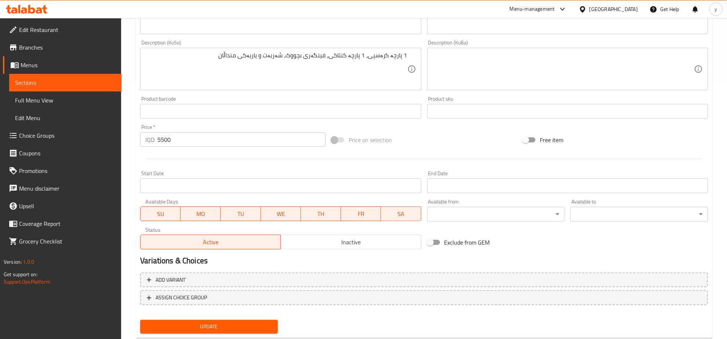
scroll to position [274, 0]
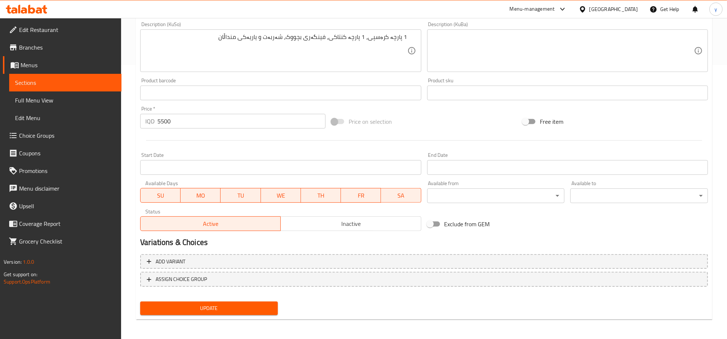
click at [202, 301] on button "Update" at bounding box center [209, 308] width 138 height 14
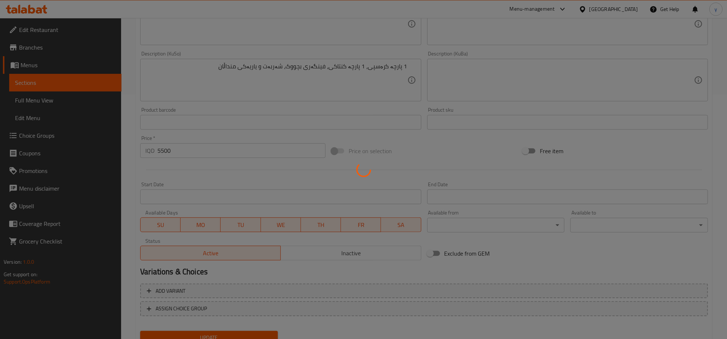
scroll to position [121, 0]
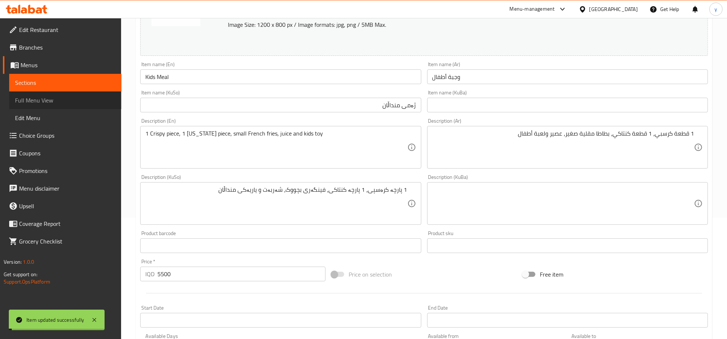
click at [59, 102] on span "Full Menu View" at bounding box center [65, 100] width 101 height 9
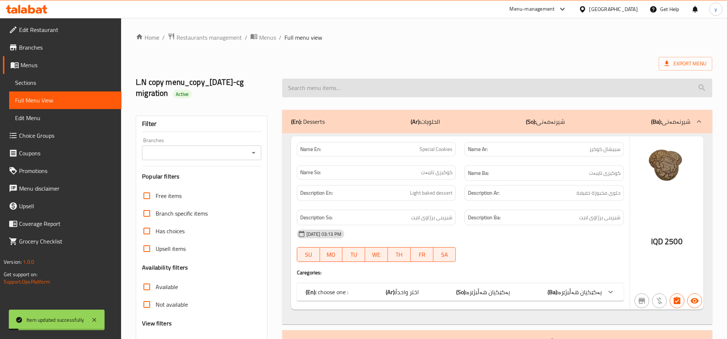
click at [343, 85] on input "search" at bounding box center [497, 88] width 430 height 19
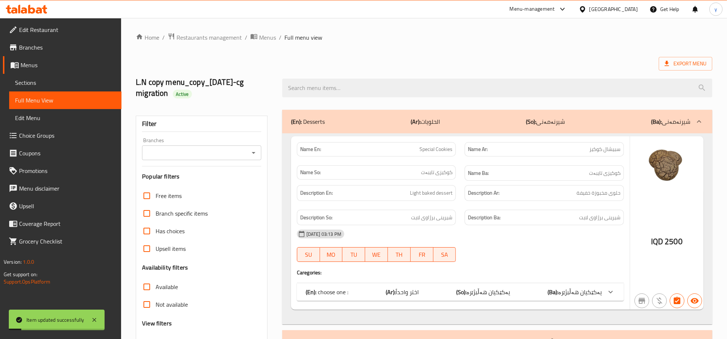
paste input "Kids Meal"
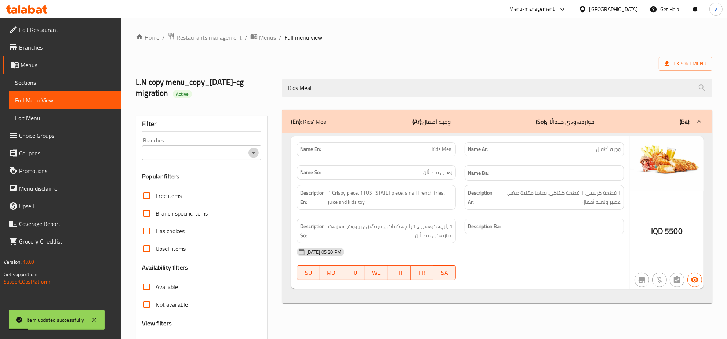
click at [254, 149] on icon "Open" at bounding box center [253, 152] width 9 height 9
type input "Kids Meal"
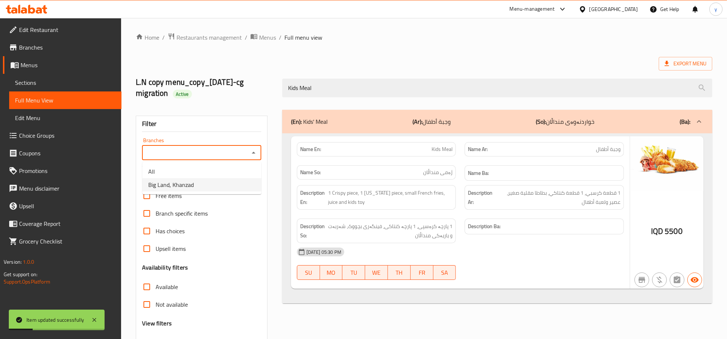
click at [228, 182] on li "Big Land, Khanzad" at bounding box center [201, 184] width 119 height 13
type input "Big Land, Khanzad"
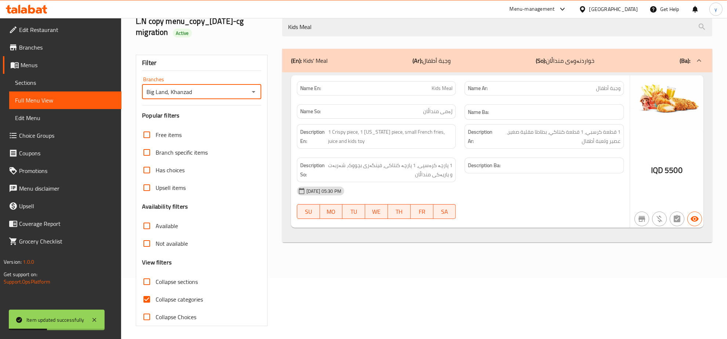
scroll to position [63, 0]
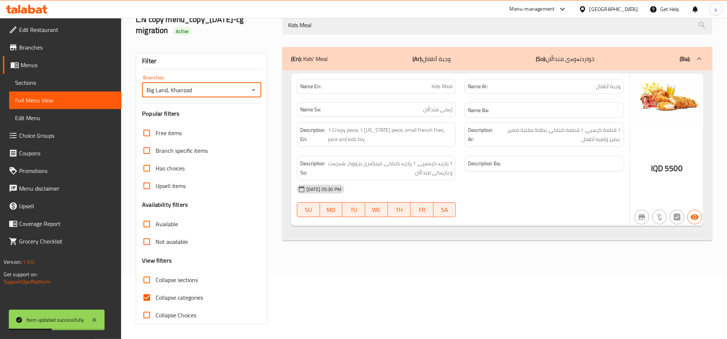
click at [148, 294] on input "Collapse categories" at bounding box center [147, 298] width 18 height 18
checkbox input "false"
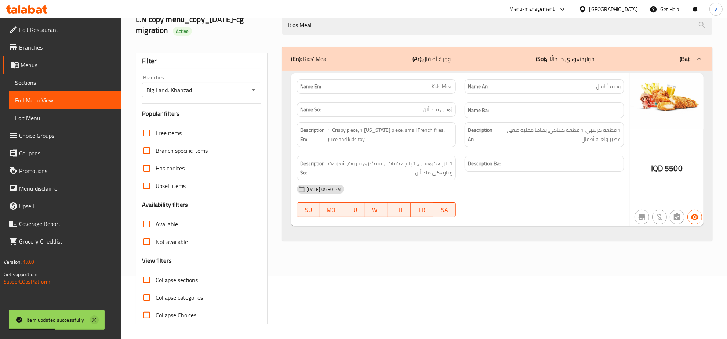
click at [94, 318] on icon at bounding box center [94, 319] width 9 height 9
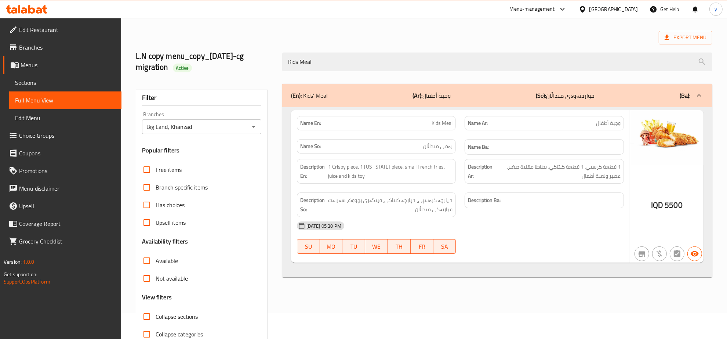
scroll to position [0, 0]
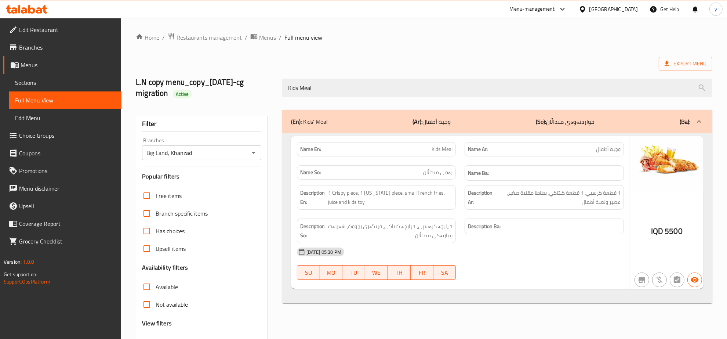
click at [28, 13] on icon at bounding box center [31, 9] width 7 height 9
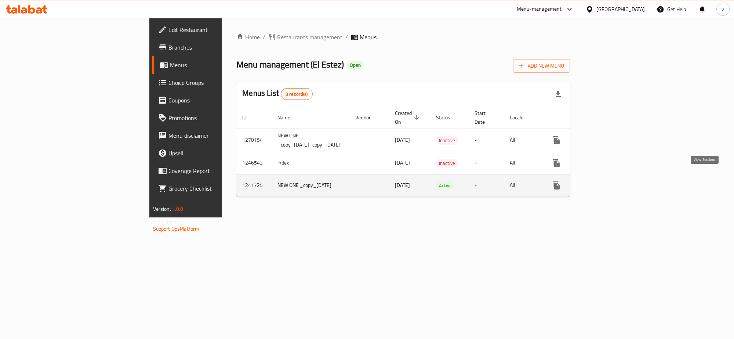
click at [618, 178] on link "enhanced table" at bounding box center [610, 186] width 18 height 18
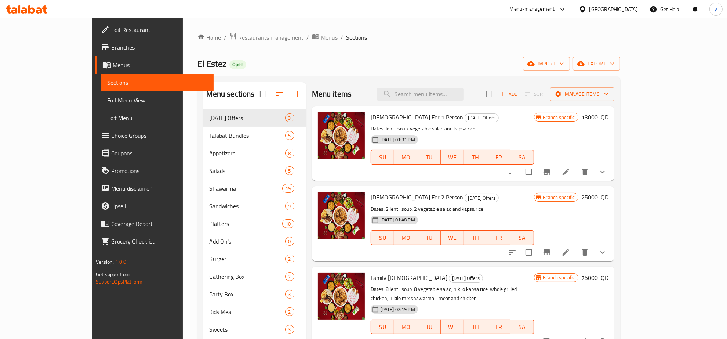
click at [92, 338] on div "Edit Restaurant Branches Menus Sections Full Menu View Edit Menu Choice Groups …" at bounding box center [152, 187] width 121 height 339
click at [464, 91] on input "search" at bounding box center [420, 94] width 87 height 13
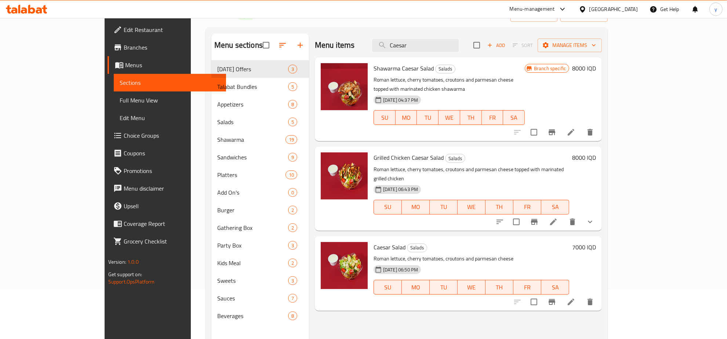
scroll to position [26, 0]
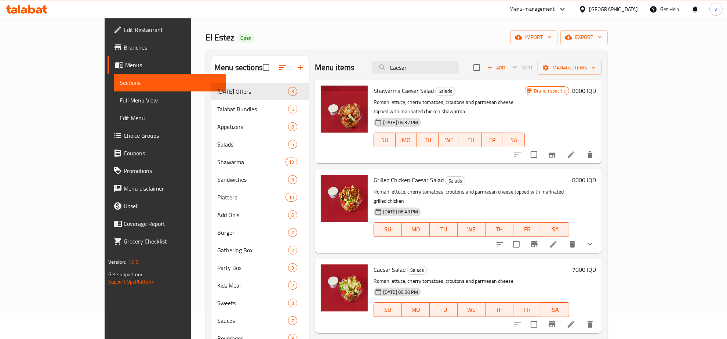
type input "Caesar"
click at [434, 65] on input "Caesar" at bounding box center [415, 67] width 87 height 13
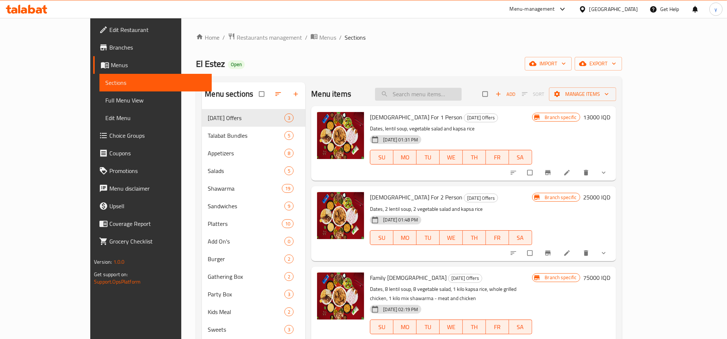
click at [462, 94] on input "search" at bounding box center [418, 94] width 87 height 13
paste input "Caesar Sauce"
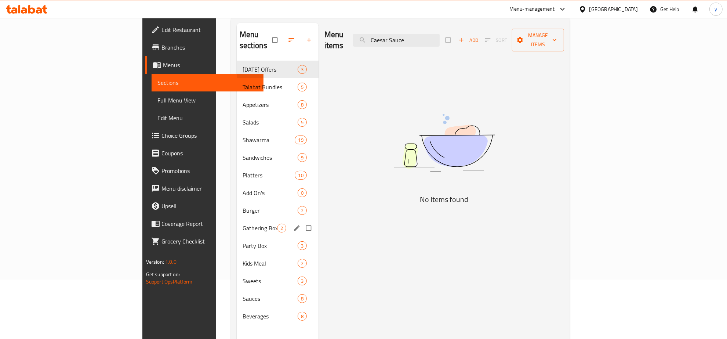
scroll to position [103, 0]
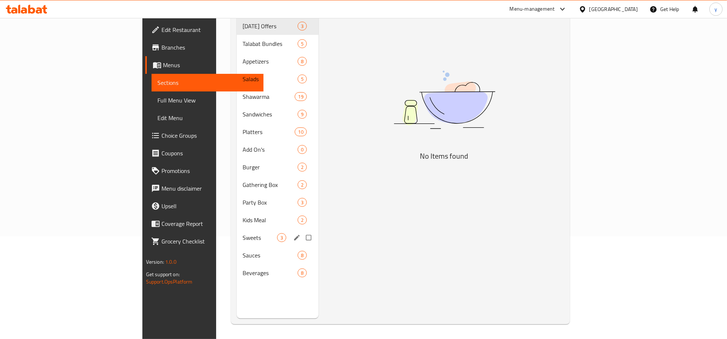
type input "Caesar Sauce"
click at [243, 251] on span "Sauces" at bounding box center [260, 255] width 35 height 9
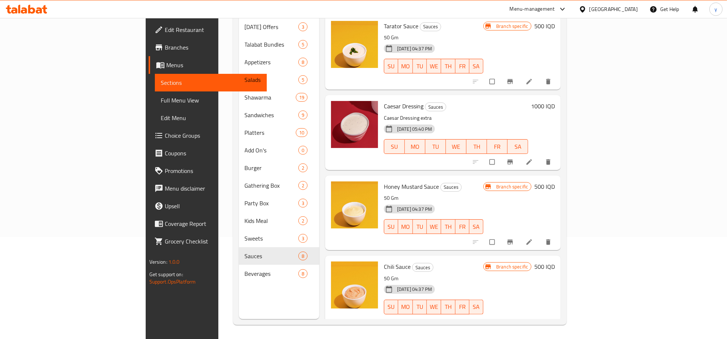
scroll to position [103, 0]
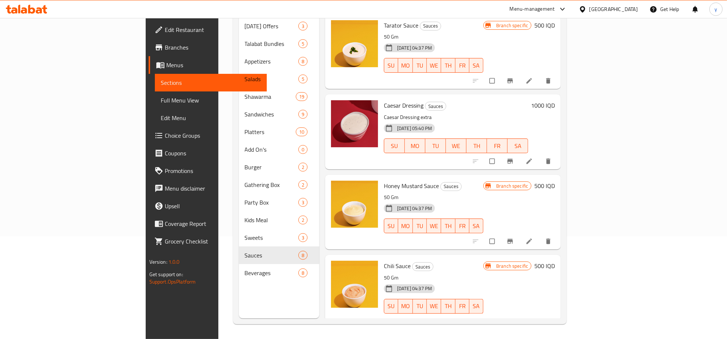
click at [533, 157] on icon at bounding box center [529, 160] width 7 height 7
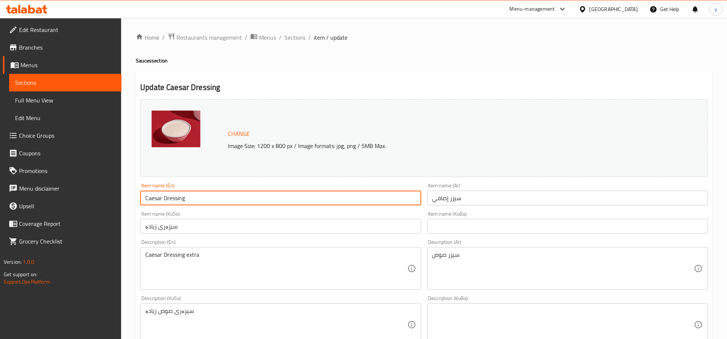
click at [255, 197] on input "Caesar Dressing" at bounding box center [280, 198] width 281 height 15
click at [268, 199] on input "Caesar Dressing" at bounding box center [280, 198] width 281 height 15
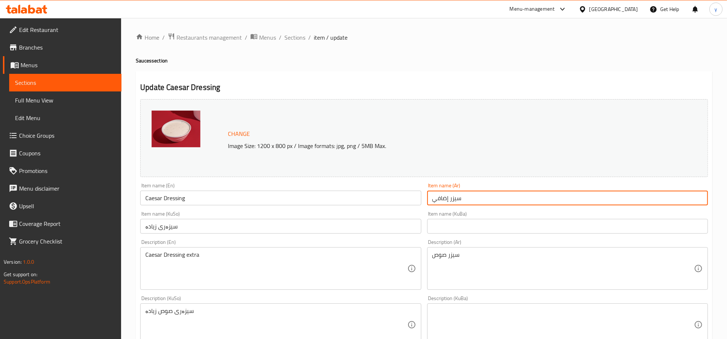
click at [480, 193] on input "سيزر إضافي" at bounding box center [567, 198] width 281 height 15
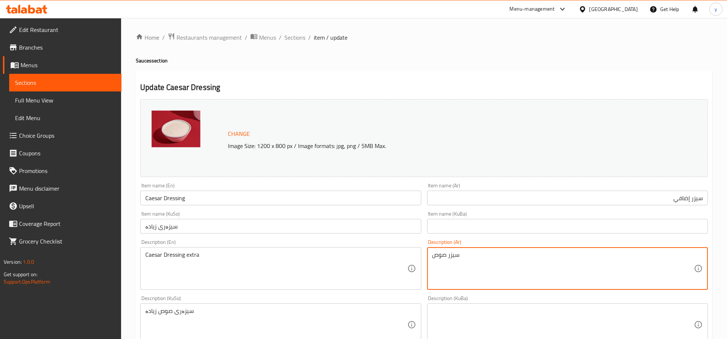
click at [456, 260] on textarea "سيزر صوص" at bounding box center [563, 268] width 262 height 35
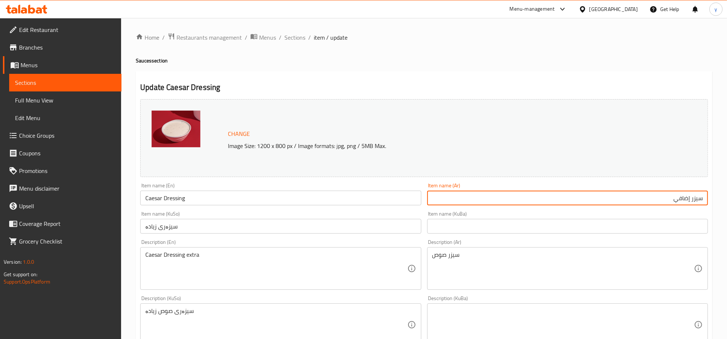
drag, startPoint x: 641, startPoint y: 192, endPoint x: 722, endPoint y: 196, distance: 82.0
click at [722, 196] on div "Home / Restaurants management / Menus / Sections / item / update Sauces section…" at bounding box center [424, 316] width 606 height 596
paste input "وص"
type input "سيزر صوص"
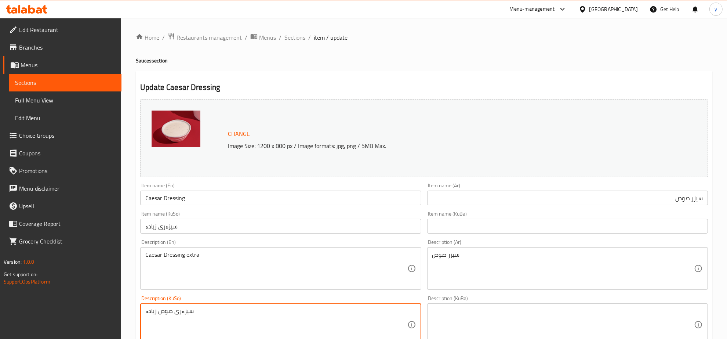
click at [167, 312] on textarea "سیزەری صوص زیادە" at bounding box center [276, 324] width 262 height 35
click at [193, 228] on input "سیزەری زیادە" at bounding box center [280, 226] width 281 height 15
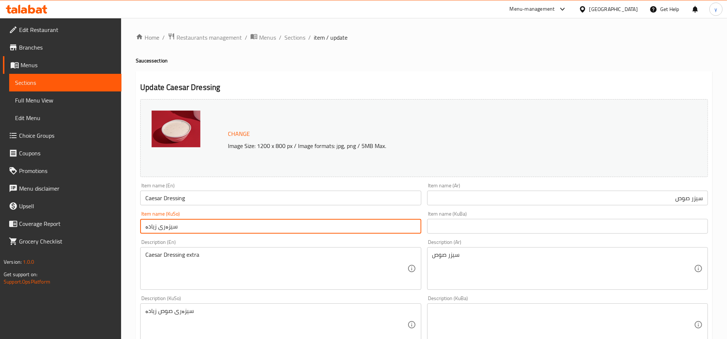
click at [193, 228] on input "سیزەری زیادە" at bounding box center [280, 226] width 281 height 15
type input "سۆسی سیزەر"
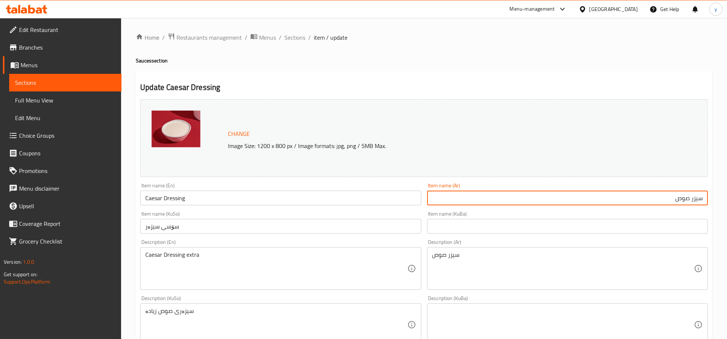
drag, startPoint x: 673, startPoint y: 195, endPoint x: 692, endPoint y: 197, distance: 19.2
click at [692, 197] on input "سيزر صوص" at bounding box center [567, 198] width 281 height 15
click at [702, 200] on input "سيزر" at bounding box center [567, 198] width 281 height 15
type input "صلصة سيزر"
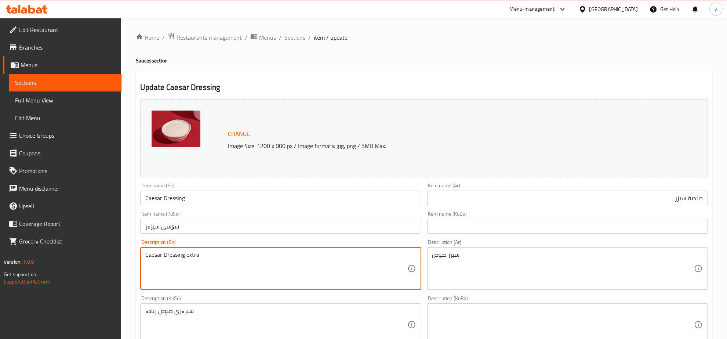
click at [378, 259] on textarea "Caesar Dressing extra" at bounding box center [276, 268] width 262 height 35
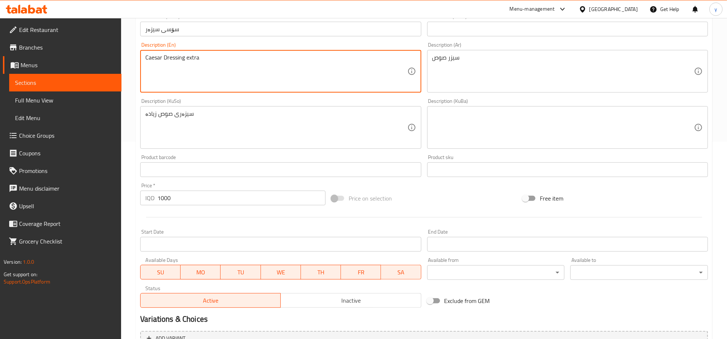
scroll to position [121, 0]
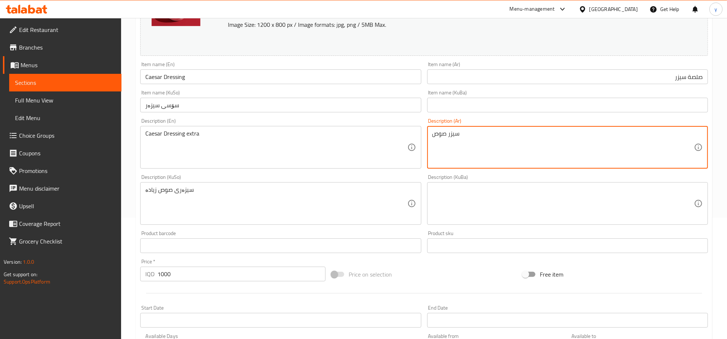
click at [463, 155] on textarea "سيزر صوص" at bounding box center [563, 147] width 262 height 35
click at [349, 170] on div "Description (En) Caesar Dressing extra Description (En)" at bounding box center [280, 143] width 287 height 56
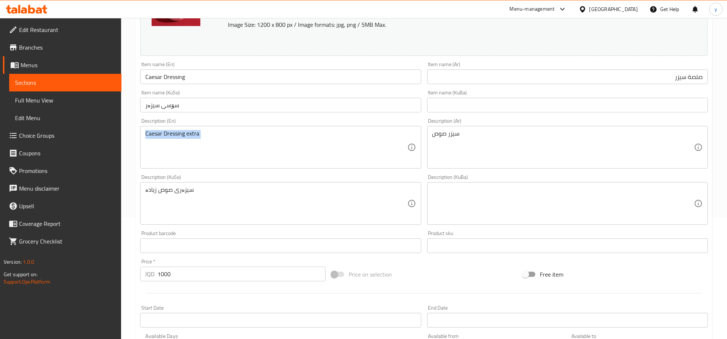
click at [349, 170] on div "Description (En) Caesar Dressing extra Description (En)" at bounding box center [280, 143] width 287 height 56
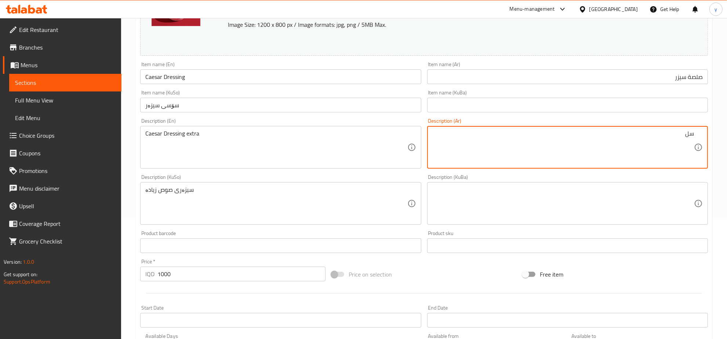
type textarea "س"
type textarea "ثلثة سيزر أضافية"
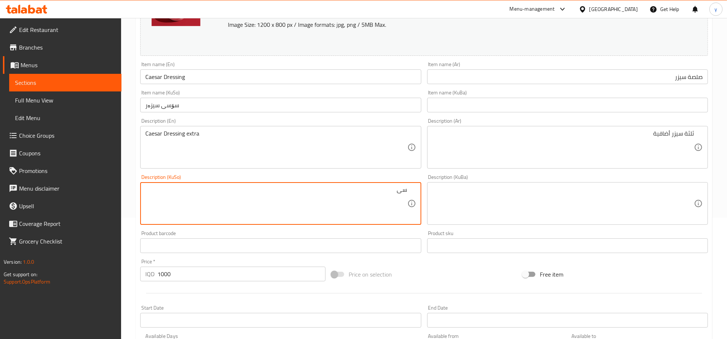
type textarea "س"
type textarea "سۆسی سیزەری زیادە"
click at [219, 83] on input "Caesar Dressing" at bounding box center [280, 76] width 281 height 15
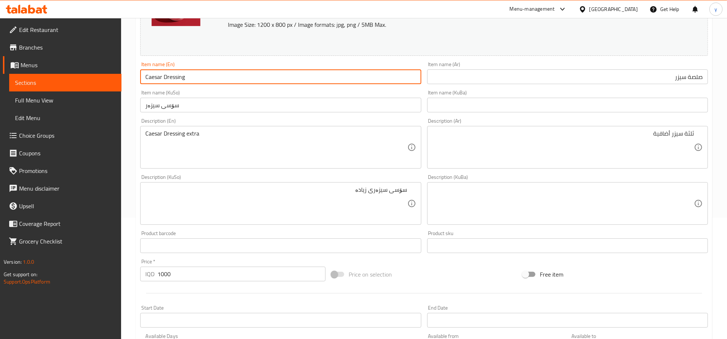
click at [219, 83] on input "Caesar Dressing" at bounding box center [280, 76] width 281 height 15
click at [225, 90] on div "Item name (KuSo) سۆسی سیزەر Item name (KuSo)" at bounding box center [280, 101] width 281 height 22
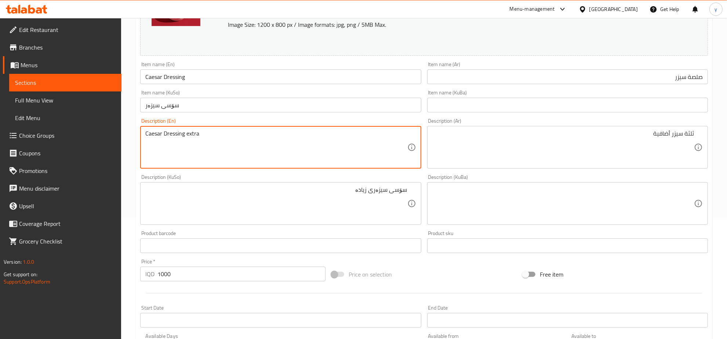
drag, startPoint x: 186, startPoint y: 131, endPoint x: 217, endPoint y: 142, distance: 33.3
click at [146, 132] on textarea "Caesar Dressing" at bounding box center [276, 147] width 262 height 35
paste textarea "extra"
click at [213, 131] on textarea "Extra Caesar Dressing" at bounding box center [276, 147] width 262 height 35
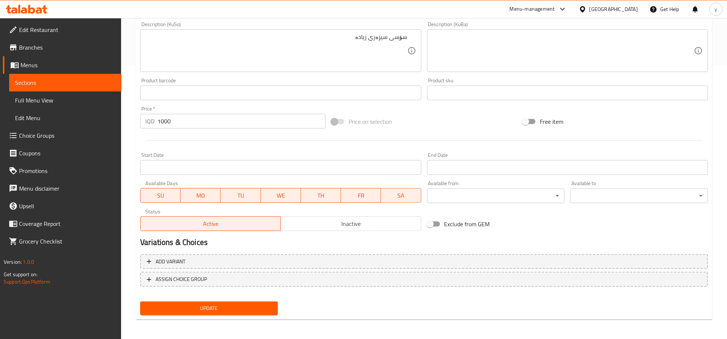
type textarea "Extra Caesar Dressing"
click at [197, 299] on div "Update" at bounding box center [209, 307] width 144 height 19
click at [199, 304] on span "Update" at bounding box center [209, 308] width 126 height 9
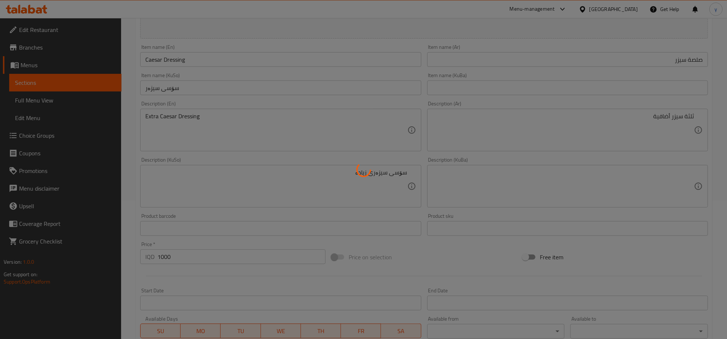
scroll to position [44, 0]
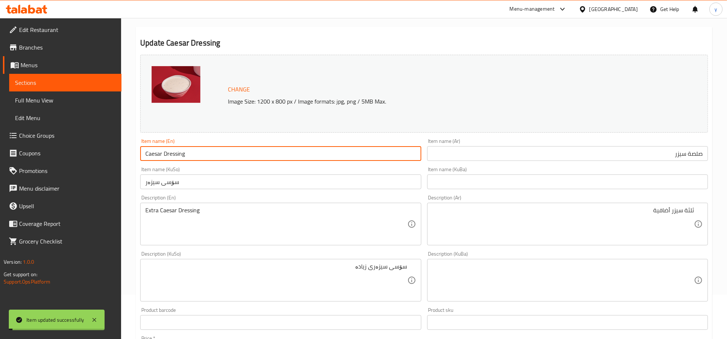
click at [176, 156] on input "Caesar Dressing" at bounding box center [280, 153] width 281 height 15
click at [50, 103] on span "Full Menu View" at bounding box center [65, 100] width 101 height 9
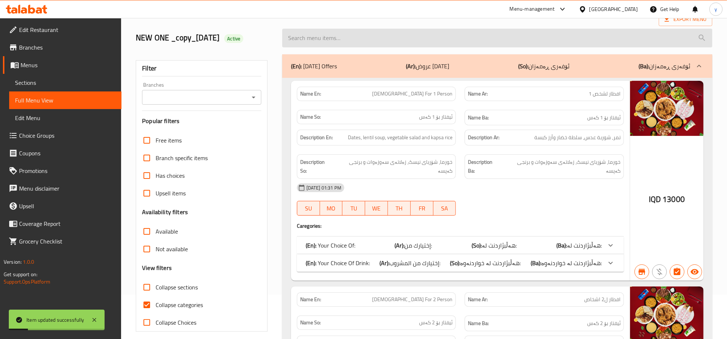
click at [422, 40] on input "search" at bounding box center [497, 38] width 430 height 19
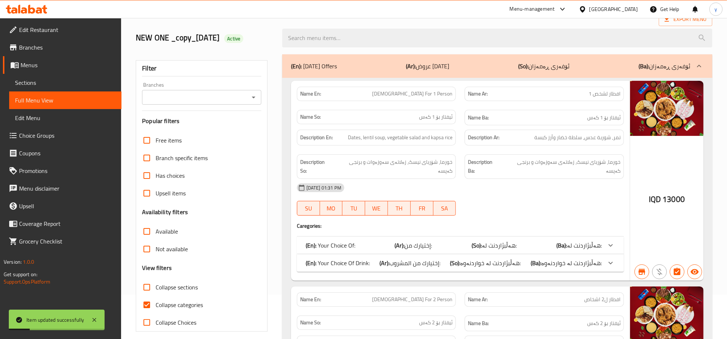
paste input "Caesar Dressing"
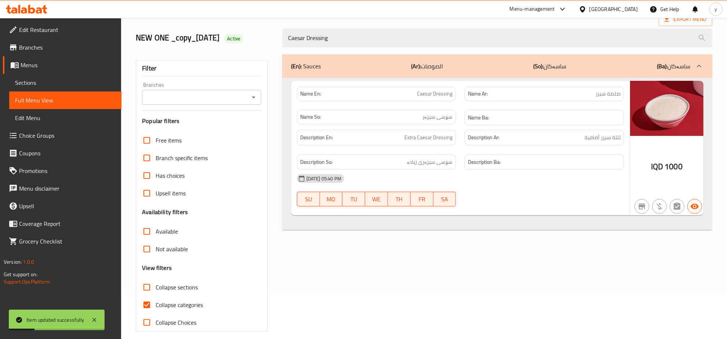
click at [249, 98] on button "Open" at bounding box center [254, 97] width 10 height 10
type input "Caesar Dressing"
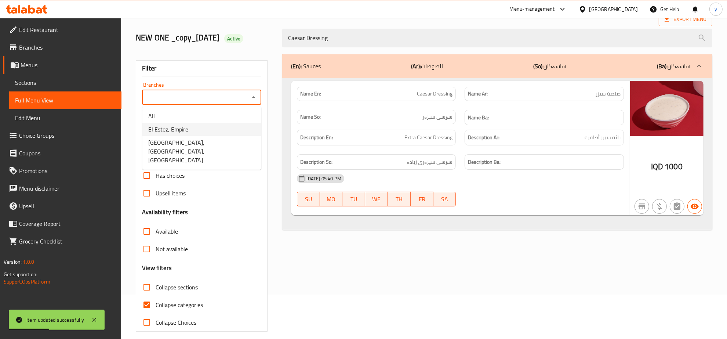
click at [212, 129] on li "El Estez, Empire" at bounding box center [201, 129] width 119 height 13
type input "El Estez, Empire"
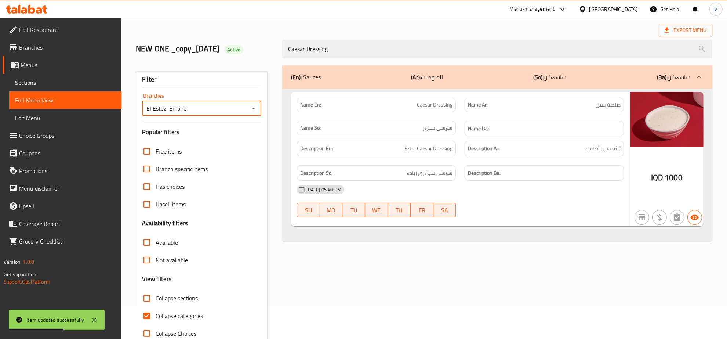
scroll to position [52, 0]
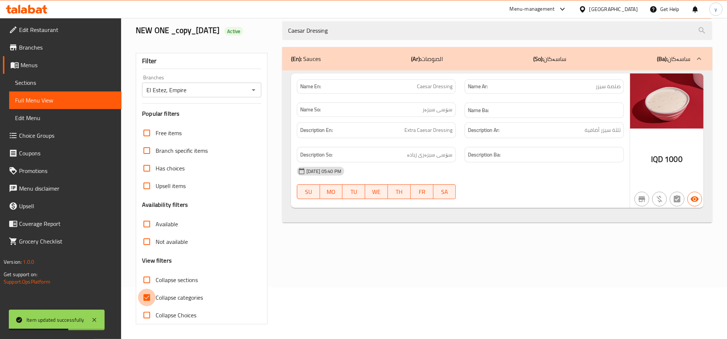
click at [151, 301] on input "Collapse categories" at bounding box center [147, 298] width 18 height 18
checkbox input "false"
click at [96, 316] on icon at bounding box center [94, 319] width 9 height 9
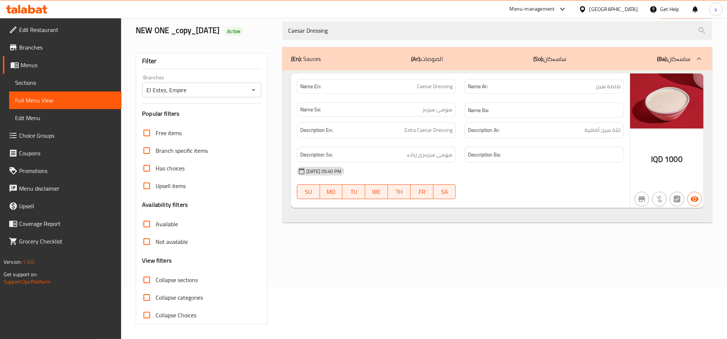
click at [37, 12] on icon at bounding box center [39, 10] width 6 height 6
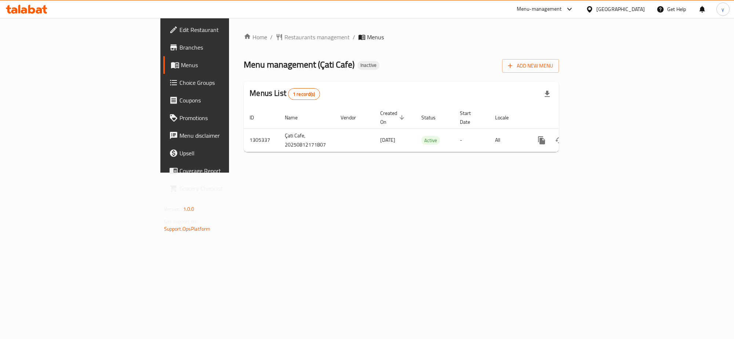
click at [31, 7] on icon at bounding box center [26, 9] width 41 height 9
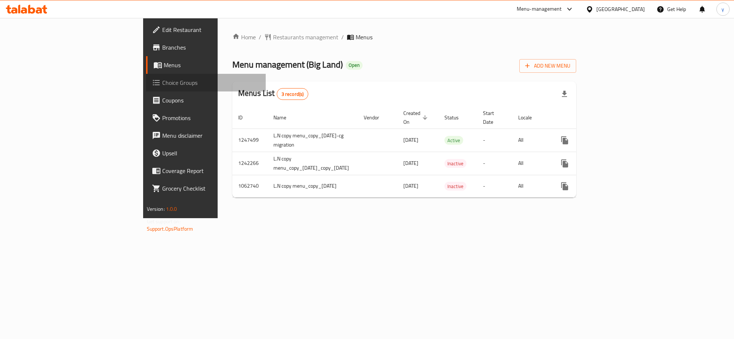
click at [146, 89] on link "Choice Groups" at bounding box center [206, 83] width 120 height 18
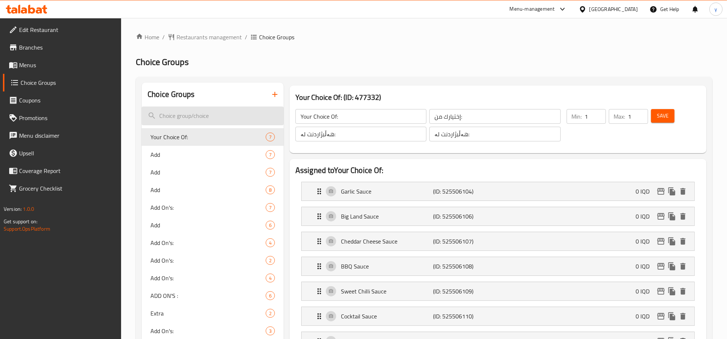
click at [237, 103] on div "Choice Groups" at bounding box center [213, 95] width 142 height 24
click at [233, 114] on input "search" at bounding box center [213, 115] width 142 height 19
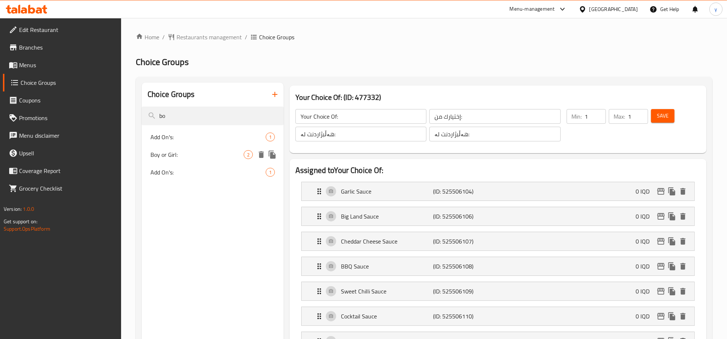
type input "bo"
click at [217, 150] on span "Boy or Girl:" at bounding box center [196, 154] width 93 height 9
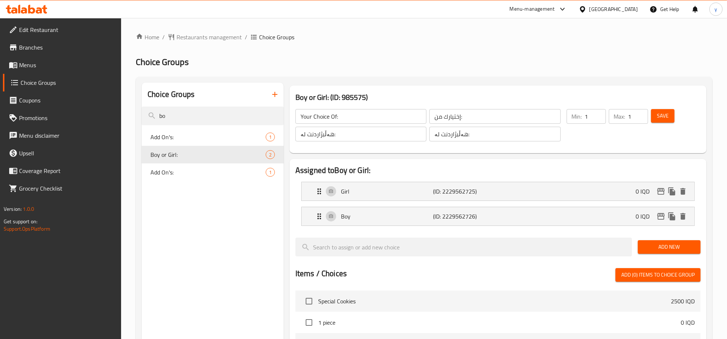
type input "Boy or Girl:"
type input "ولد أو فتاة:"
type input "کوڕ یان کچ:"
click at [590, 223] on div "Boy (ID: 2229562726) 0 IQD" at bounding box center [500, 216] width 371 height 18
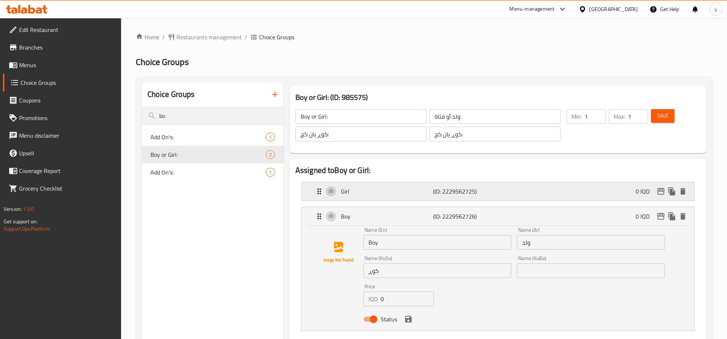
click at [568, 197] on div "Girl (ID: 2229562725) 0 IQD" at bounding box center [500, 191] width 371 height 18
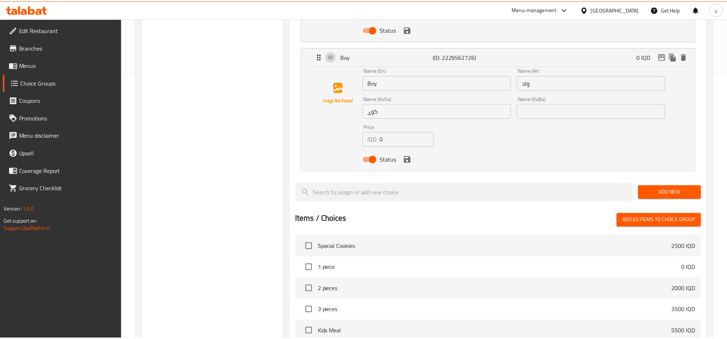
scroll to position [443, 0]
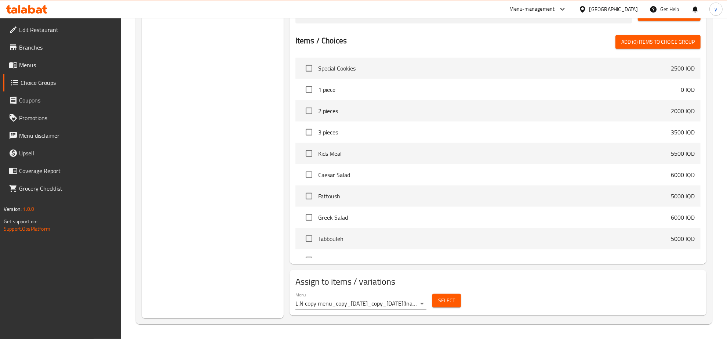
click at [43, 10] on icon at bounding box center [26, 9] width 41 height 9
